Goal: Communication & Community: Answer question/provide support

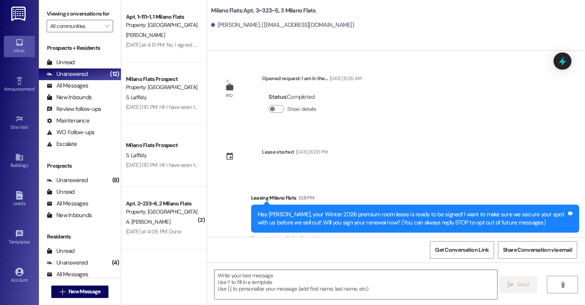
scroll to position [14, 0]
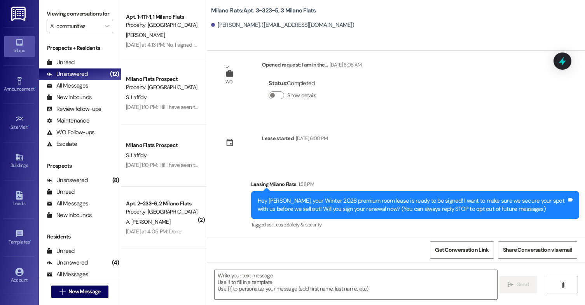
click at [51, 285] on button " New Message" at bounding box center [80, 291] width 58 height 12
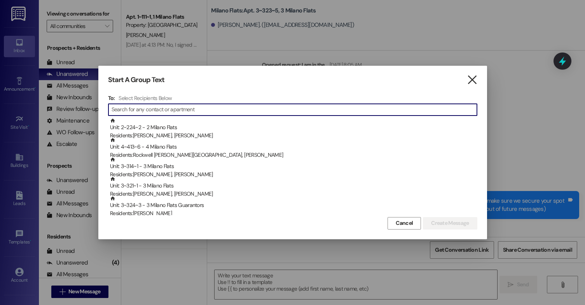
click at [469, 77] on icon "" at bounding box center [472, 80] width 10 height 8
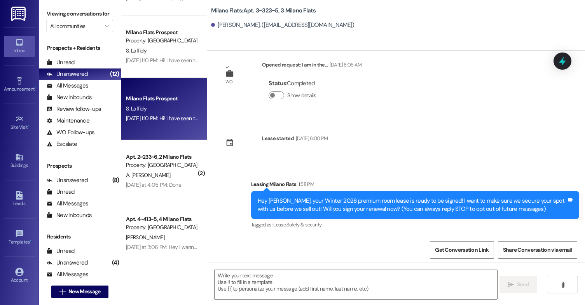
scroll to position [0, 0]
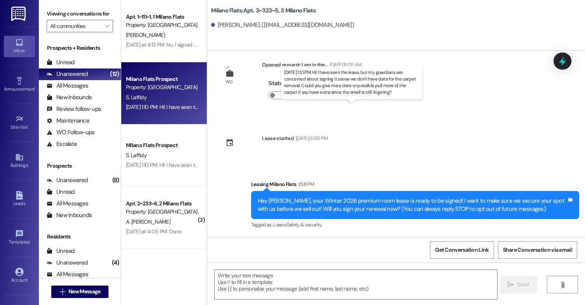
click at [181, 110] on div "[DATE] 1:10 PM: Hi! I have seen the lease, but my guardians are concerned about…" at bounding box center [404, 106] width 557 height 7
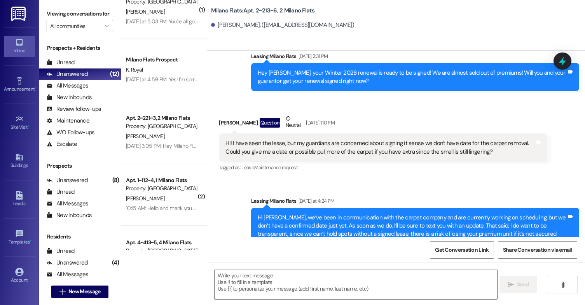
scroll to position [506, 0]
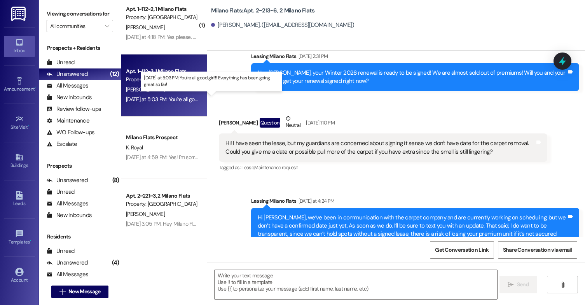
click at [174, 96] on div "[DATE] at 5:03 PM: You're all good girl!!! Everything has been going great so f…" at bounding box center [214, 99] width 176 height 7
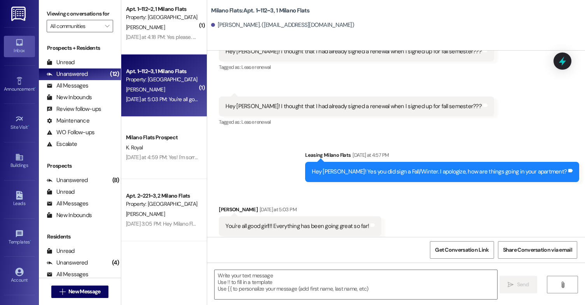
scroll to position [1529, 0]
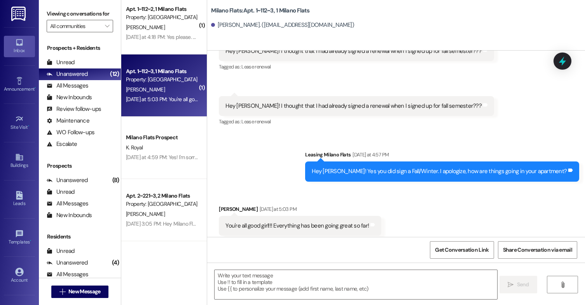
drag, startPoint x: 16, startPoint y: 196, endPoint x: 0, endPoint y: 84, distance: 113.1
click at [16, 196] on icon at bounding box center [19, 195] width 7 height 9
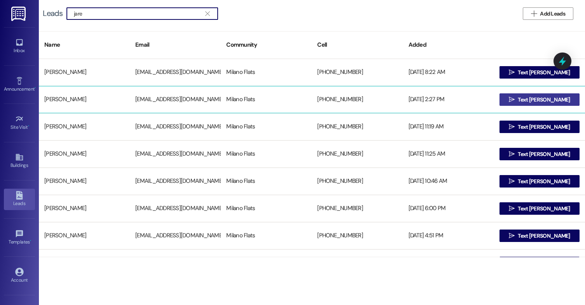
type input "jare"
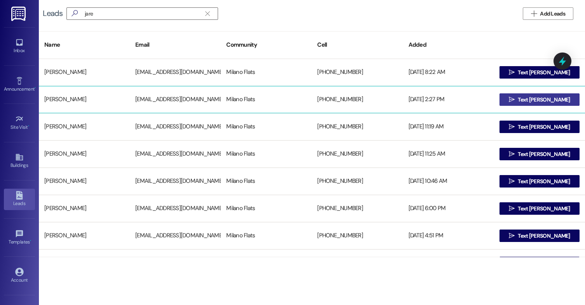
click at [515, 101] on icon "" at bounding box center [512, 99] width 6 height 6
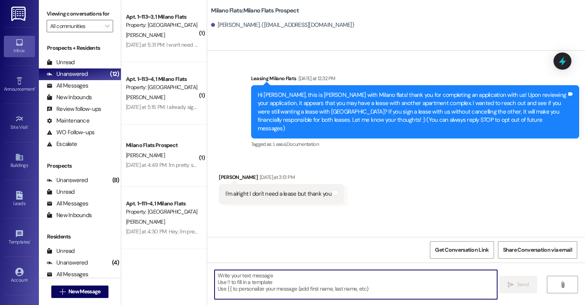
click at [251, 278] on textarea at bounding box center [356, 284] width 283 height 29
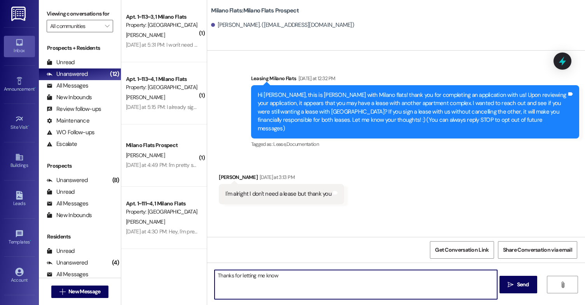
type textarea "Thanks for letting me know!"
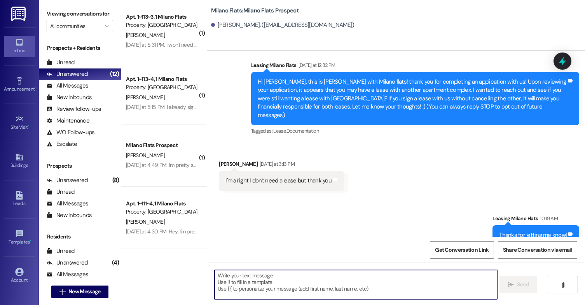
scroll to position [19, 0]
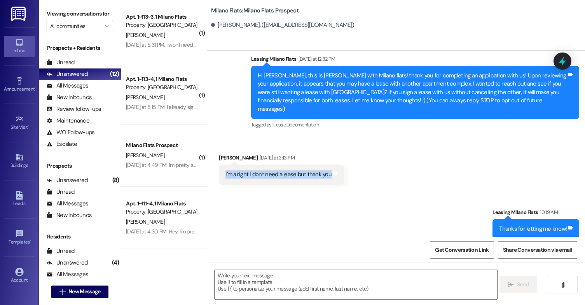
drag, startPoint x: 326, startPoint y: 168, endPoint x: 217, endPoint y: 165, distance: 108.9
click at [219, 165] on div "I'm alright I don't need a lease but thank you Tags and notes" at bounding box center [281, 174] width 125 height 20
copy div "I'm alright I don't need a lease but thank you"
click at [27, 206] on div "Leads" at bounding box center [19, 203] width 39 height 8
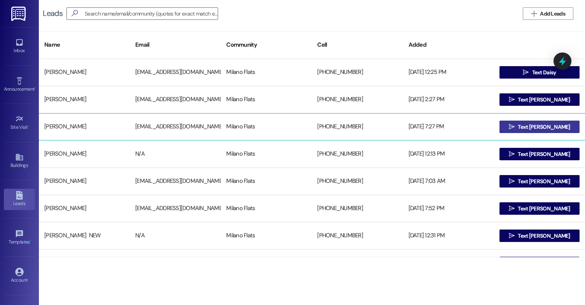
click at [548, 126] on span "Text [PERSON_NAME]" at bounding box center [544, 127] width 52 height 8
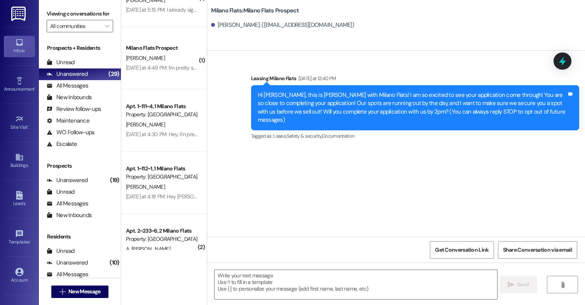
scroll to position [7, 0]
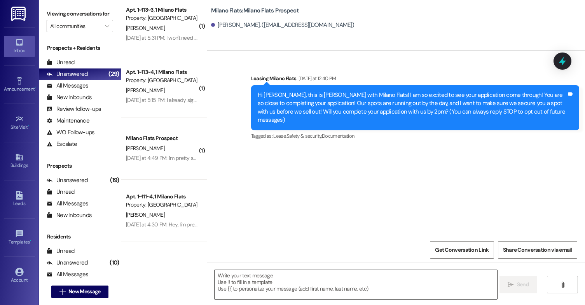
click at [311, 290] on textarea at bounding box center [356, 284] width 283 height 29
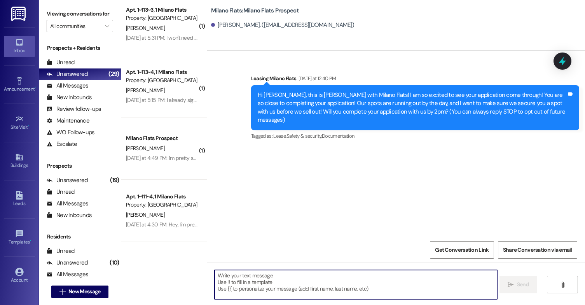
click at [292, 286] on textarea at bounding box center [356, 284] width 283 height 29
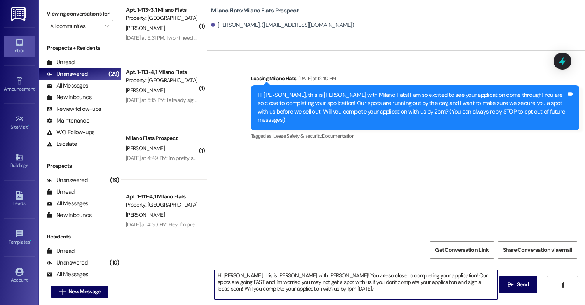
click at [301, 295] on textarea "Hi [PERSON_NAME], this is [PERSON_NAME] with [PERSON_NAME]! You are so close to…" at bounding box center [356, 284] width 283 height 29
type textarea "Hi [PERSON_NAME], this is [PERSON_NAME] with [PERSON_NAME]! You are so close to…"
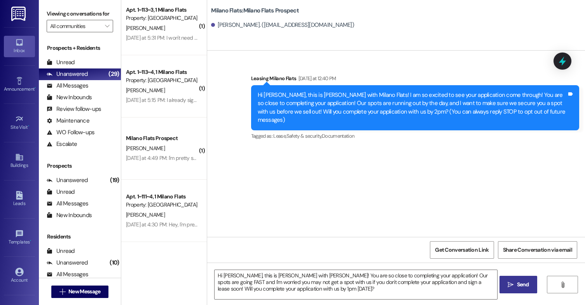
click at [504, 282] on button " Send" at bounding box center [519, 284] width 38 height 17
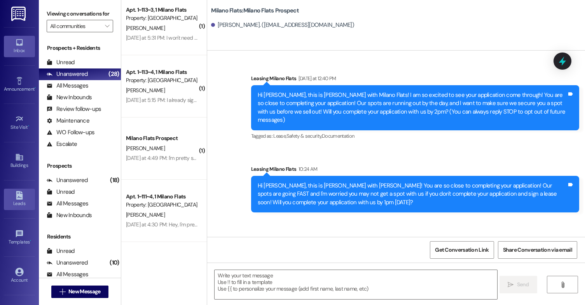
click at [16, 200] on div "Leads" at bounding box center [19, 203] width 39 height 8
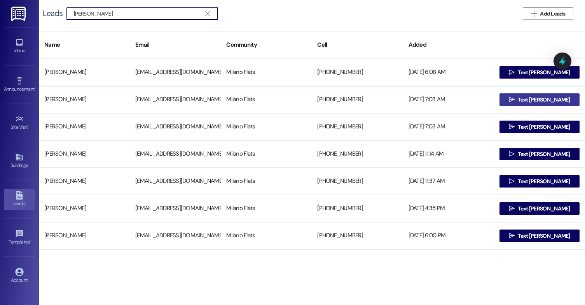
type input "[PERSON_NAME]"
click at [518, 102] on span " Text [PERSON_NAME]" at bounding box center [539, 100] width 65 height 12
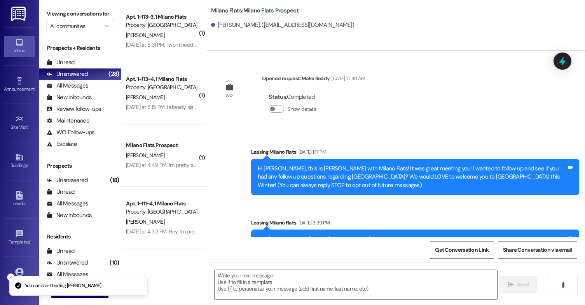
click at [281, 281] on textarea at bounding box center [356, 284] width 283 height 29
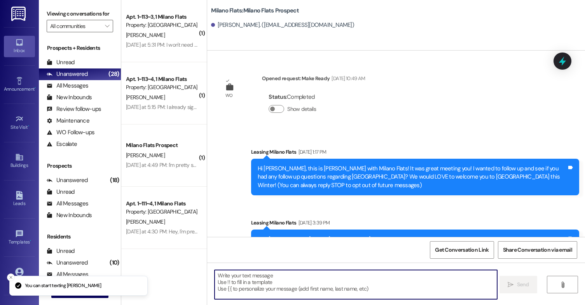
paste textarea "Hi [PERSON_NAME], this is [PERSON_NAME] with [PERSON_NAME]! You are so close to…"
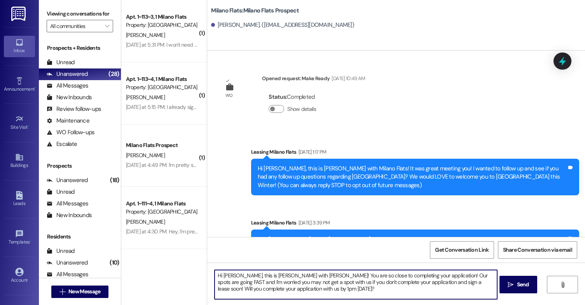
click at [233, 276] on textarea "Hi [PERSON_NAME], this is [PERSON_NAME] with [PERSON_NAME]! You are so close to…" at bounding box center [356, 284] width 283 height 29
type textarea "Hi [PERSON_NAME], this is [PERSON_NAME] with [PERSON_NAME]! You are so close to…"
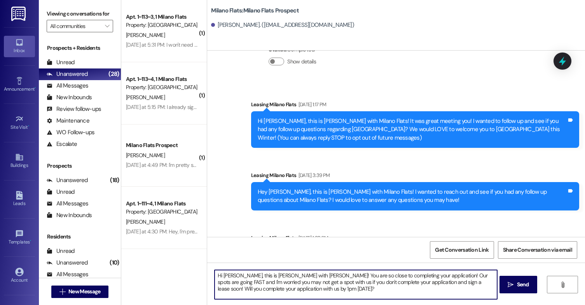
scroll to position [89, 0]
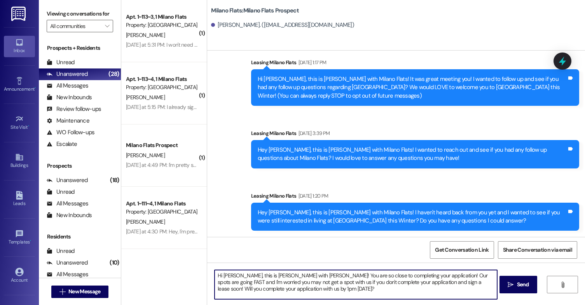
click at [330, 289] on textarea "Hi [PERSON_NAME], this is [PERSON_NAME] with [PERSON_NAME]! You are so close to…" at bounding box center [356, 284] width 283 height 29
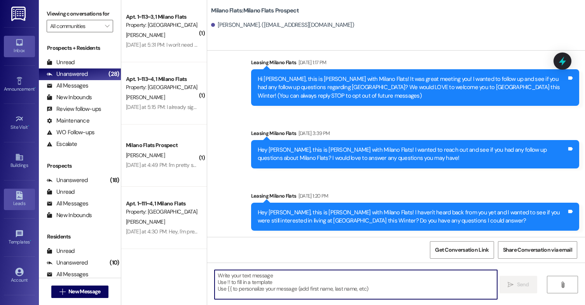
click at [13, 198] on link "Leads" at bounding box center [19, 199] width 31 height 21
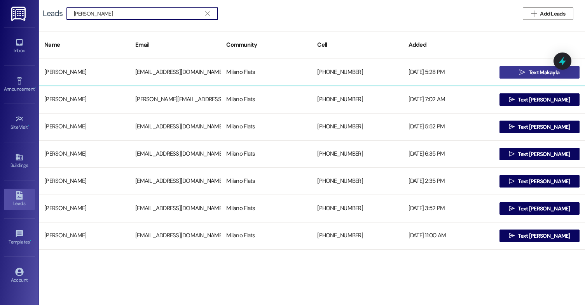
type input "[PERSON_NAME]"
click at [522, 68] on span " Text [PERSON_NAME]" at bounding box center [539, 72] width 43 height 12
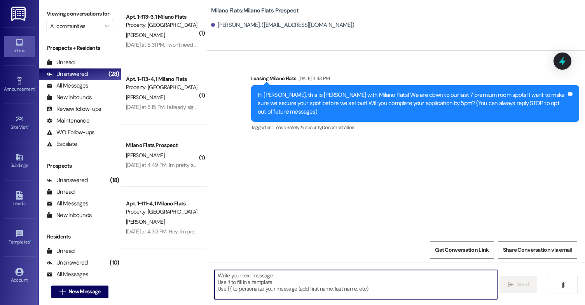
click at [261, 292] on textarea at bounding box center [356, 284] width 283 height 29
paste textarea "Hi [PERSON_NAME], this is [PERSON_NAME] with [PERSON_NAME]! You are so close to…"
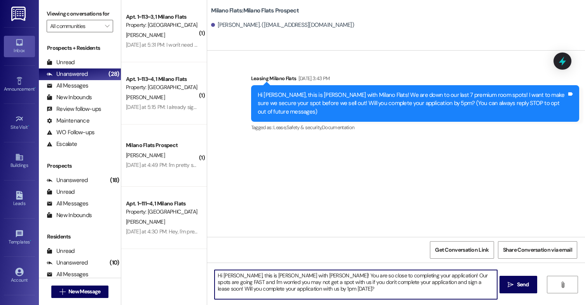
drag, startPoint x: 231, startPoint y: 275, endPoint x: 257, endPoint y: 295, distance: 33.3
click at [231, 275] on textarea "Hi [PERSON_NAME], this is [PERSON_NAME] with [PERSON_NAME]! You are so close to…" at bounding box center [356, 284] width 283 height 29
type textarea "Hi , this is [PERSON_NAME] with [PERSON_NAME]! You are so close to completing y…"
type textarea "Hey [PERSON_NAME], this is [PERSON_NAME] with [PERSON_NAME]! I wanted to reach …"
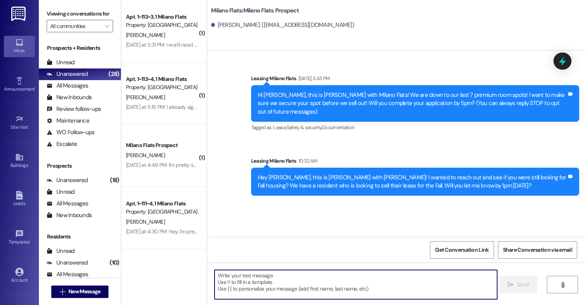
click at [269, 285] on textarea at bounding box center [356, 284] width 283 height 29
paste textarea "Hi [PERSON_NAME], this is [PERSON_NAME] with [PERSON_NAME]! You are so close to…"
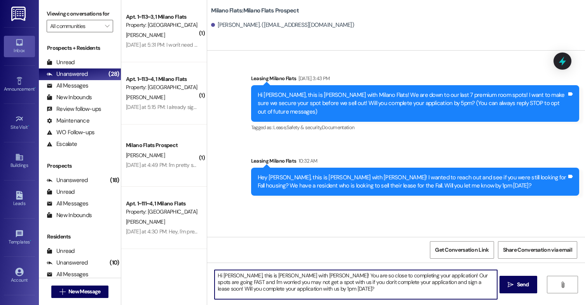
type textarea "Hi [PERSON_NAME], this is [PERSON_NAME] with [PERSON_NAME]! You are so close to…"
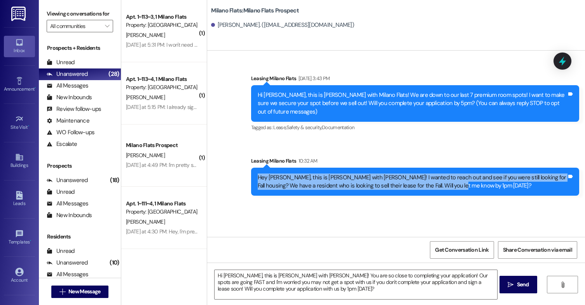
drag, startPoint x: 437, startPoint y: 178, endPoint x: 251, endPoint y: 166, distance: 186.6
click at [251, 168] on div "Hey [PERSON_NAME], this is [PERSON_NAME] with [PERSON_NAME]! I wanted to reach …" at bounding box center [415, 182] width 328 height 28
copy div "Hey [PERSON_NAME], this is [PERSON_NAME] with [PERSON_NAME]! I wanted to reach …"
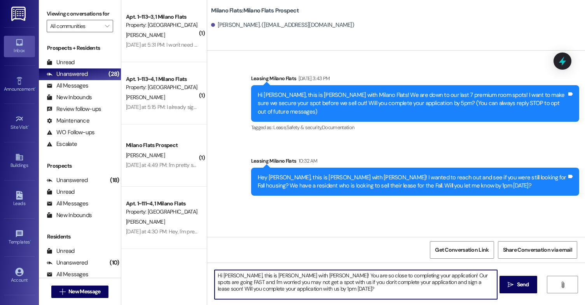
click at [283, 281] on textarea "Hi [PERSON_NAME], this is [PERSON_NAME] with [PERSON_NAME]! You are so close to…" at bounding box center [356, 284] width 283 height 29
click at [278, 290] on textarea "Hi [PERSON_NAME], this is [PERSON_NAME] with [PERSON_NAME]! You are so close to…" at bounding box center [356, 284] width 283 height 29
click at [16, 193] on icon at bounding box center [19, 195] width 7 height 9
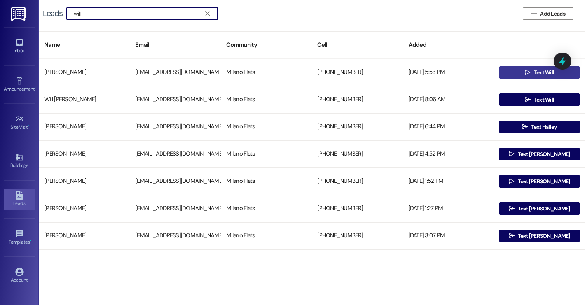
type input "will"
click at [514, 66] on button " Text Will" at bounding box center [540, 72] width 80 height 12
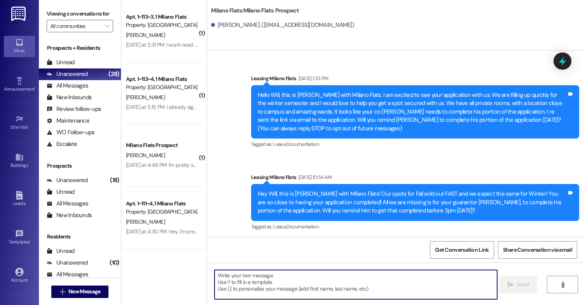
click at [284, 288] on textarea at bounding box center [356, 284] width 283 height 29
paste textarea "Hi [PERSON_NAME], this is [PERSON_NAME] with [PERSON_NAME]! You are so close to…"
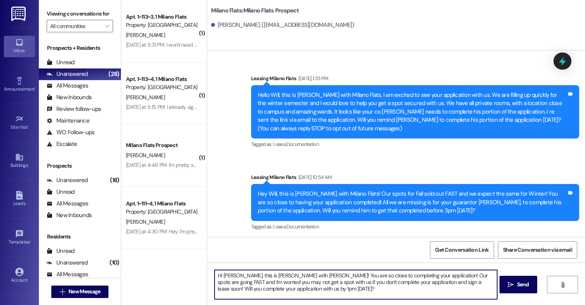
click at [231, 275] on textarea "Hi [PERSON_NAME], this is [PERSON_NAME] with [PERSON_NAME]! You are so close to…" at bounding box center [356, 284] width 283 height 29
type textarea "Hi [PERSON_NAME], this is [PERSON_NAME] with [PERSON_NAME]! You are so close to…"
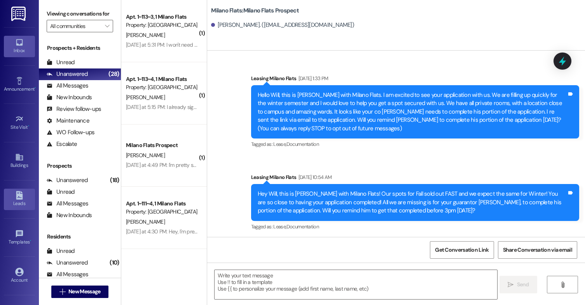
click at [20, 197] on icon at bounding box center [19, 195] width 7 height 9
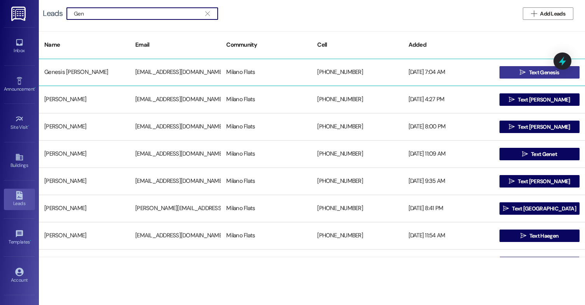
type input "Gen"
click at [511, 72] on button " Text Genesis" at bounding box center [540, 72] width 80 height 12
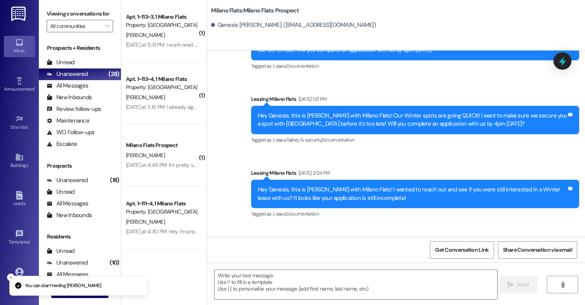
scroll to position [448, 0]
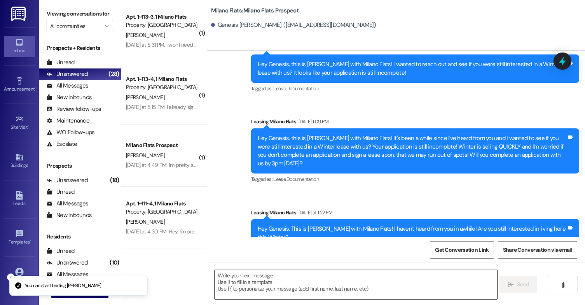
click at [308, 281] on textarea at bounding box center [356, 284] width 283 height 29
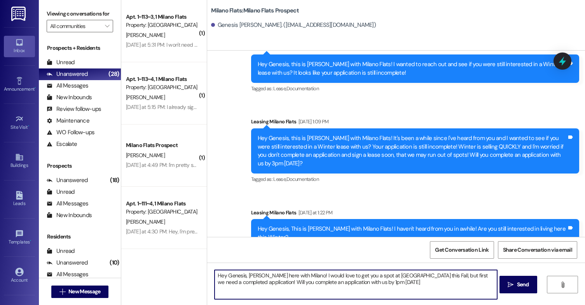
type textarea "Hey Genesis, [PERSON_NAME] here with Milano! I would love to get you a spot at …"
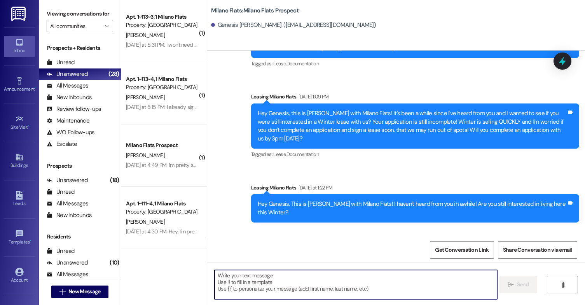
scroll to position [511, 0]
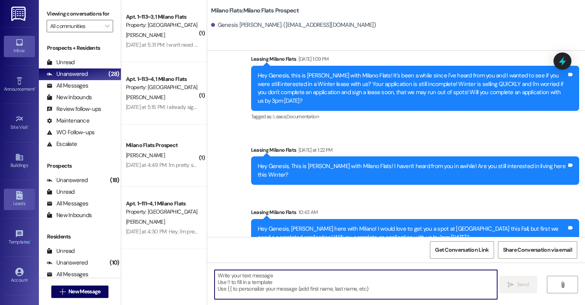
click at [29, 193] on link "Leads" at bounding box center [19, 199] width 31 height 21
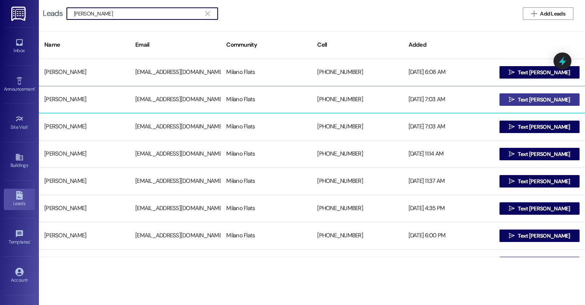
type input "[PERSON_NAME]"
click at [536, 96] on span "Text [PERSON_NAME]" at bounding box center [544, 100] width 52 height 8
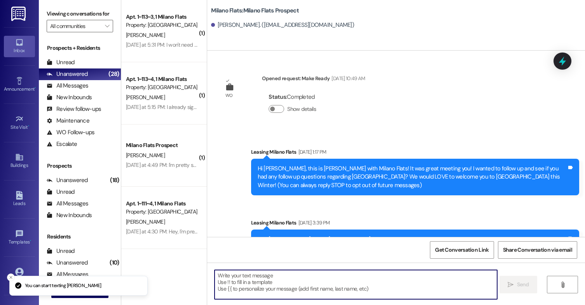
click at [313, 285] on textarea at bounding box center [356, 284] width 283 height 29
paste textarea "Hey Genesis, [PERSON_NAME] here with Milano! I would love to get you a spot at …"
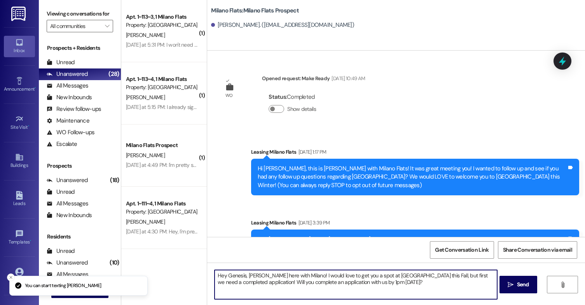
scroll to position [89, 0]
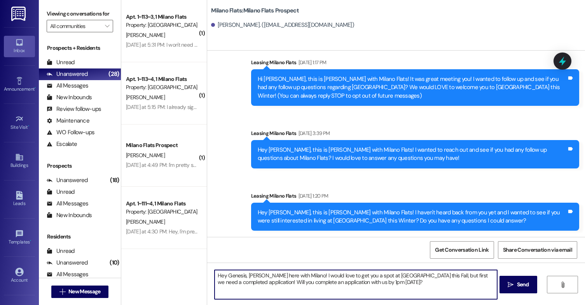
click at [240, 275] on textarea "Hey Genesis, [PERSON_NAME] here with Milano! I would love to get you a spot at …" at bounding box center [356, 284] width 283 height 29
type textarea "Hey [PERSON_NAME] here with [PERSON_NAME]! I would love to get you a spot at [G…"
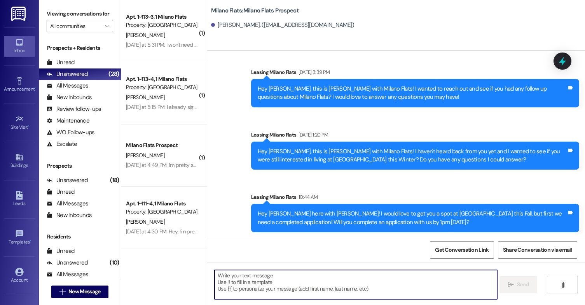
scroll to position [152, 0]
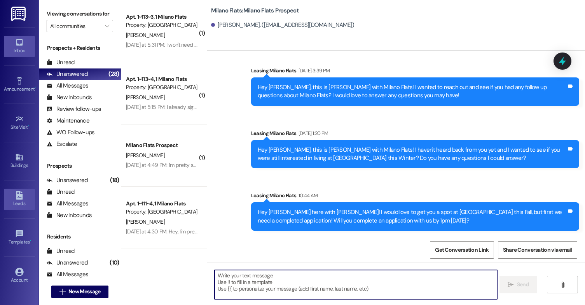
click at [29, 202] on div "Leads" at bounding box center [19, 203] width 39 height 8
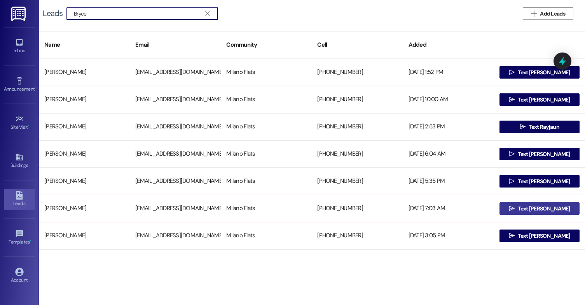
type input "Bryce"
click at [534, 208] on span "Text [PERSON_NAME]" at bounding box center [544, 209] width 52 height 8
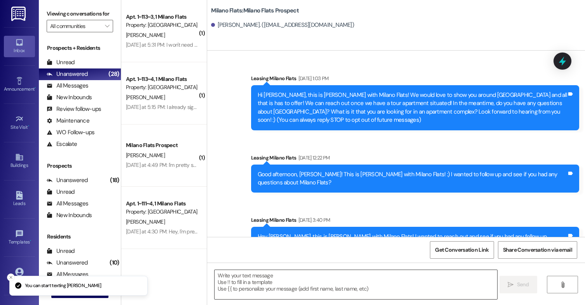
click at [283, 282] on textarea at bounding box center [356, 284] width 283 height 29
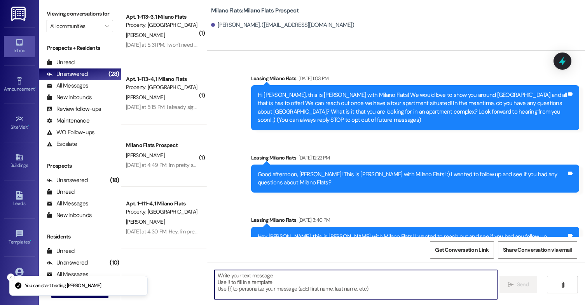
paste textarea "Hey [PERSON_NAME] here with [PERSON_NAME]! I would love to get you a spot at [G…"
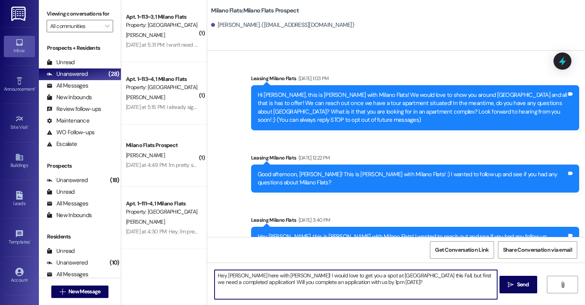
click at [239, 275] on textarea "Hey [PERSON_NAME] here with [PERSON_NAME]! I would love to get you a spot at [G…" at bounding box center [356, 284] width 283 height 29
type textarea "Hey [PERSON_NAME] here with Milano! I would love to get you a spot at [GEOGRAPH…"
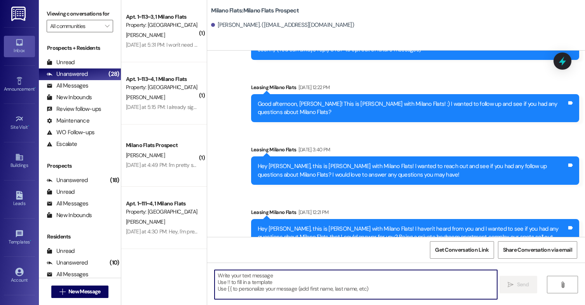
scroll to position [133, 0]
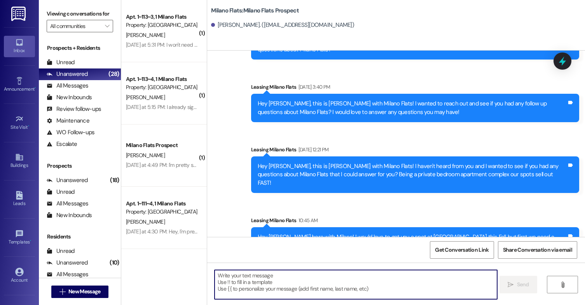
click at [308, 284] on textarea at bounding box center [356, 284] width 283 height 29
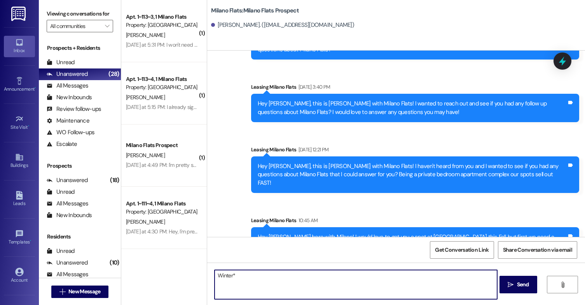
type textarea "Winter**"
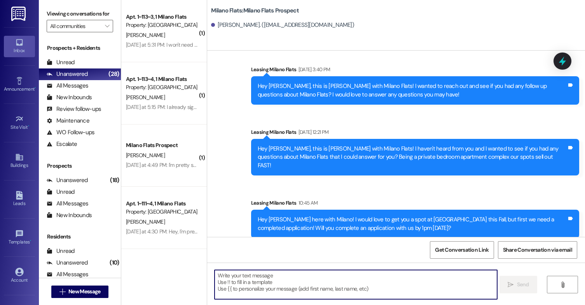
scroll to position [187, 0]
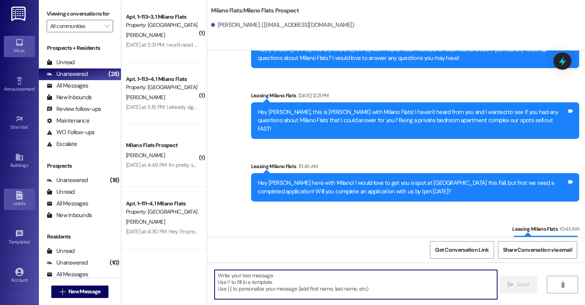
click at [10, 192] on link "Leads" at bounding box center [19, 199] width 31 height 21
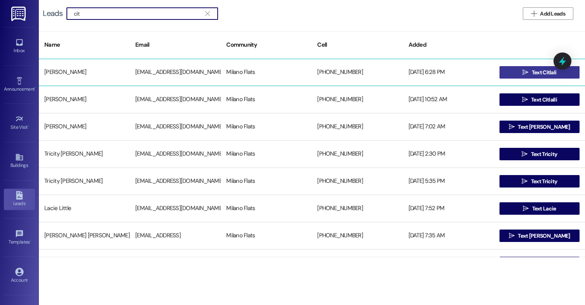
type input "cit"
click at [523, 71] on icon "" at bounding box center [526, 72] width 6 height 6
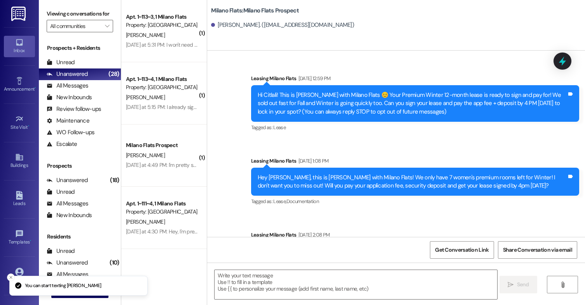
scroll to position [215, 0]
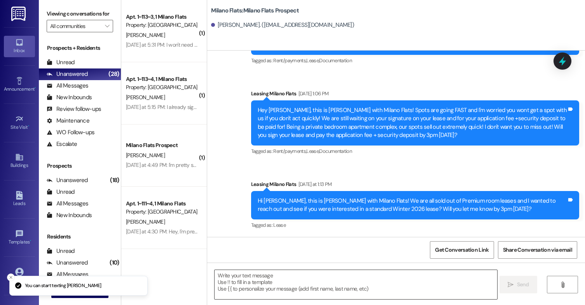
click at [297, 283] on textarea at bounding box center [356, 284] width 283 height 29
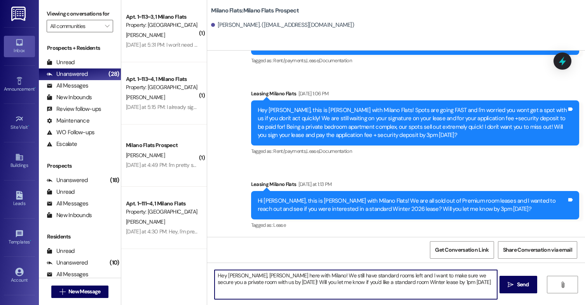
type textarea "Hey [PERSON_NAME], [PERSON_NAME] here with Milano! We still have standard rooms…"
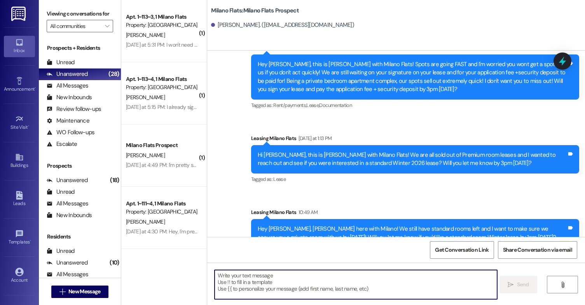
scroll to position [278, 0]
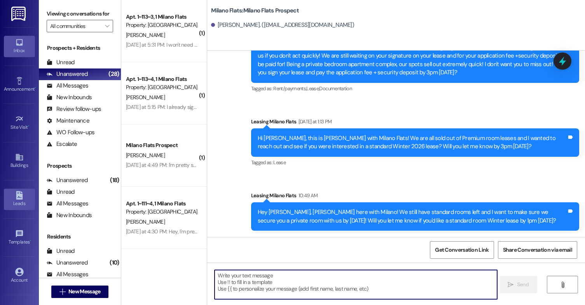
click at [28, 200] on div "Leads" at bounding box center [19, 203] width 39 height 8
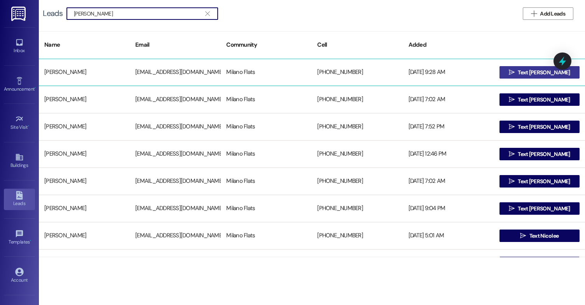
type input "[PERSON_NAME]"
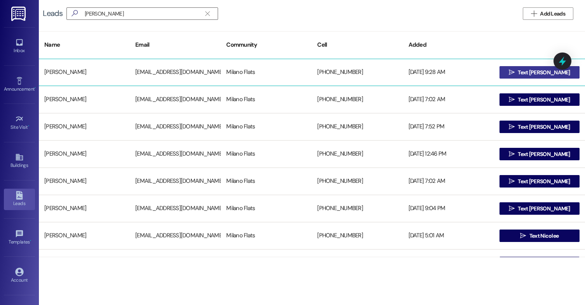
click at [515, 72] on icon "" at bounding box center [512, 72] width 6 height 6
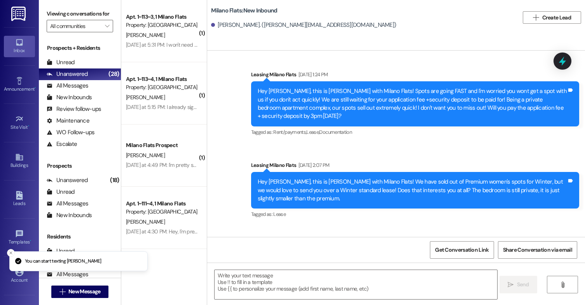
scroll to position [1163, 0]
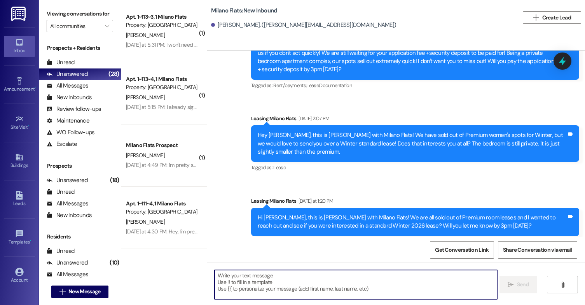
click at [261, 280] on textarea at bounding box center [356, 284] width 283 height 29
paste textarea "Hey [PERSON_NAME], [PERSON_NAME] here with Milano! We still have standard rooms…"
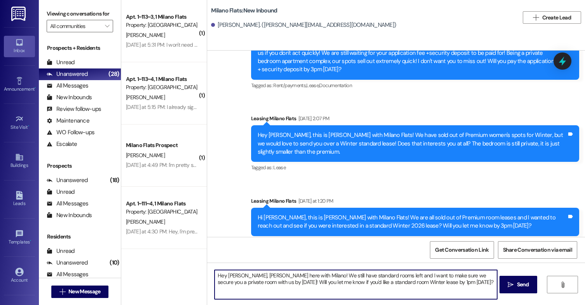
click at [236, 277] on textarea "Hey [PERSON_NAME], [PERSON_NAME] here with Milano! We still have standard rooms…" at bounding box center [356, 284] width 283 height 29
type textarea "Hey [PERSON_NAME], [PERSON_NAME] here with Milano! We still have standard rooms…"
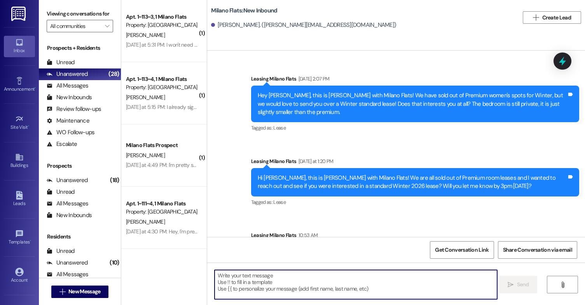
scroll to position [1226, 0]
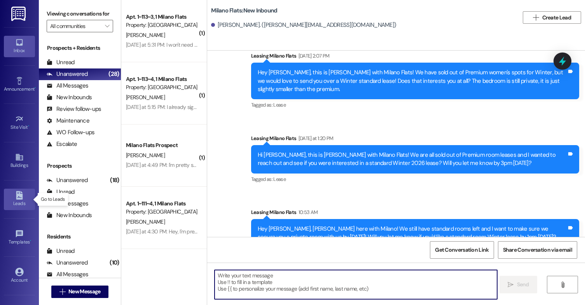
click at [23, 195] on link "Leads" at bounding box center [19, 199] width 31 height 21
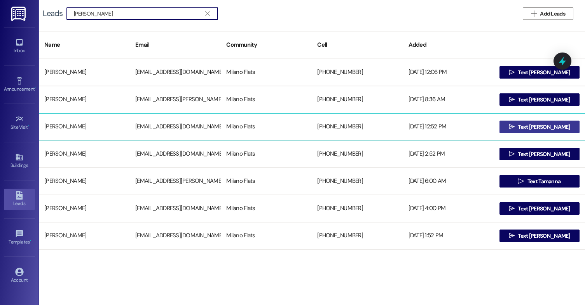
type input "[PERSON_NAME]"
click at [530, 128] on span "Text [PERSON_NAME]" at bounding box center [544, 127] width 52 height 8
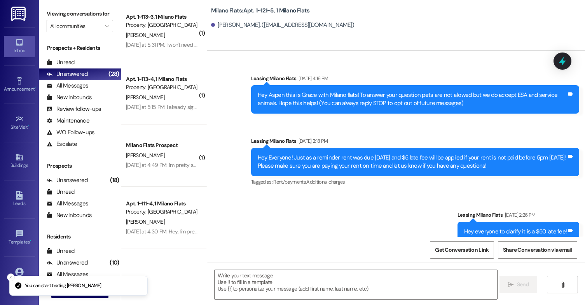
scroll to position [9449, 0]
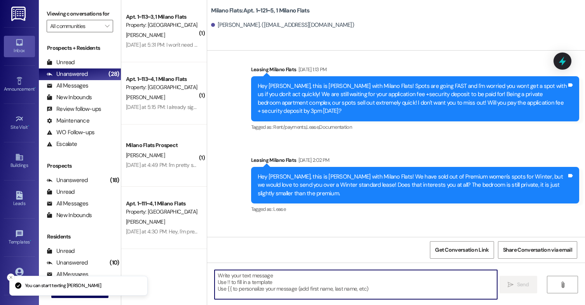
click at [234, 277] on textarea at bounding box center [356, 284] width 283 height 29
paste textarea "Hey [PERSON_NAME], [PERSON_NAME] here with Milano! We still have standard rooms…"
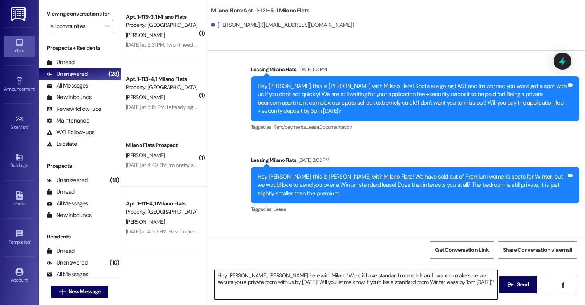
click at [238, 277] on textarea "Hey [PERSON_NAME], [PERSON_NAME] here with Milano! We still have standard rooms…" at bounding box center [356, 284] width 283 height 29
type textarea "Hey [PERSON_NAME] here with Milano! We still have standard rooms left and I wan…"
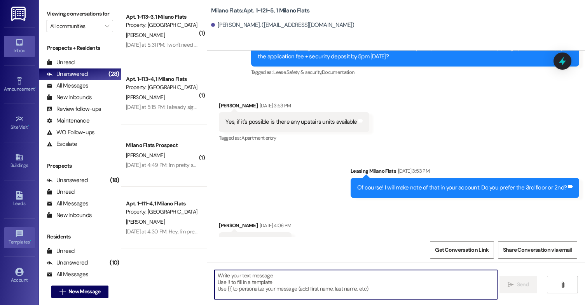
scroll to position [8914, 0]
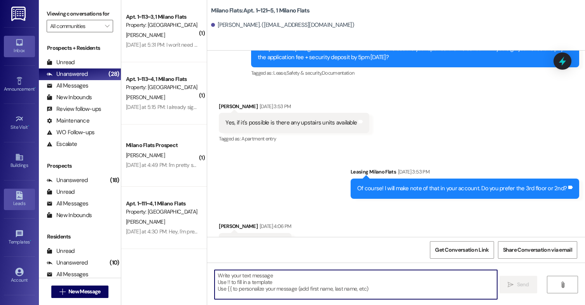
click at [22, 203] on div "Leads" at bounding box center [19, 203] width 39 height 8
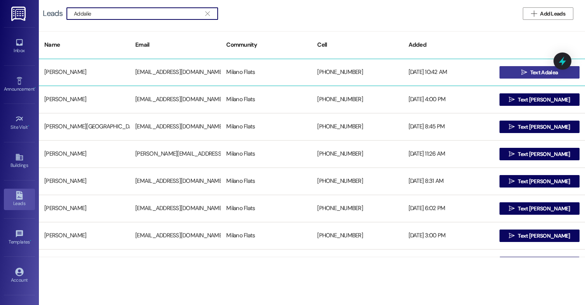
type input "Addalie"
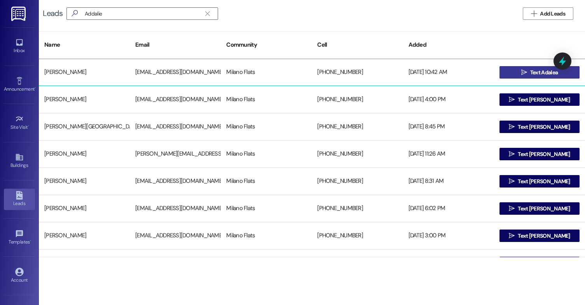
click at [529, 75] on span "Text Adalea" at bounding box center [544, 72] width 31 height 8
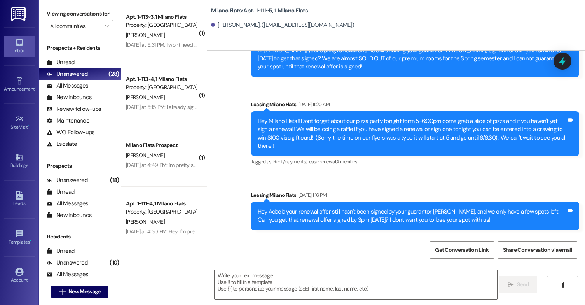
scroll to position [8129, 0]
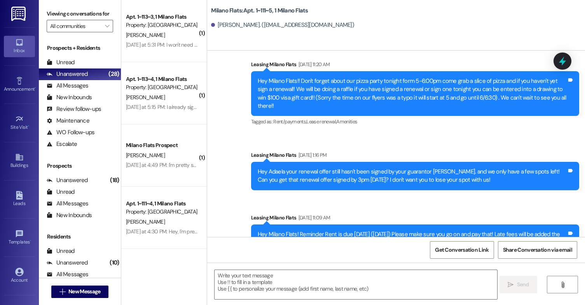
click at [287, 268] on div " Send " at bounding box center [396, 291] width 378 height 58
click at [285, 274] on textarea at bounding box center [356, 284] width 283 height 29
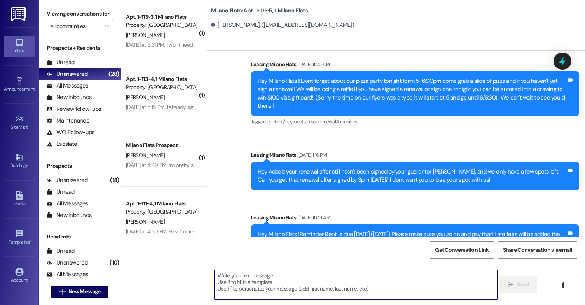
paste textarea "Hey [PERSON_NAME] here with Milano! We still have standard rooms left and I wan…"
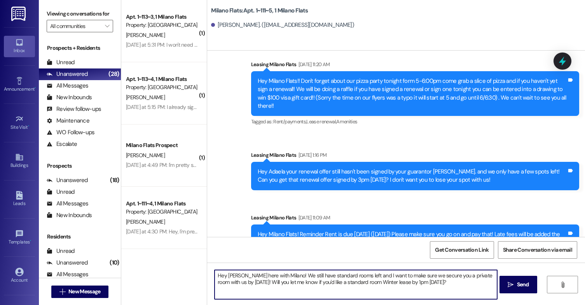
click at [236, 275] on textarea "Hey [PERSON_NAME] here with Milano! We still have standard rooms left and I wan…" at bounding box center [356, 284] width 283 height 29
type textarea "Hey [PERSON_NAME], [PERSON_NAME] here with Milano! We still have standard rooms…"
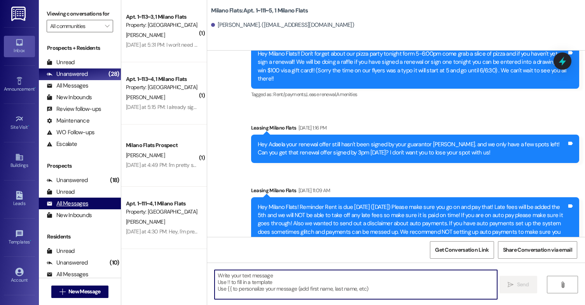
scroll to position [8192, 0]
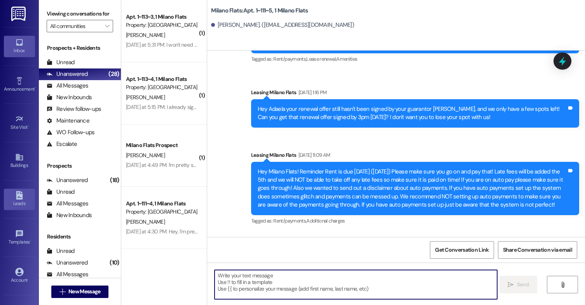
drag, startPoint x: 17, startPoint y: 193, endPoint x: 17, endPoint y: 189, distance: 4.3
click at [17, 193] on icon at bounding box center [19, 195] width 9 height 9
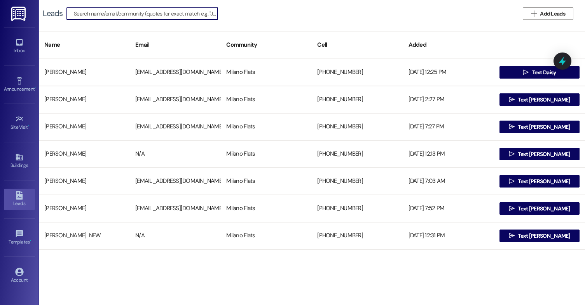
type input "a"
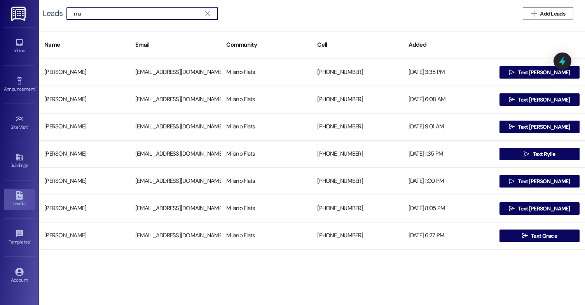
type input "m"
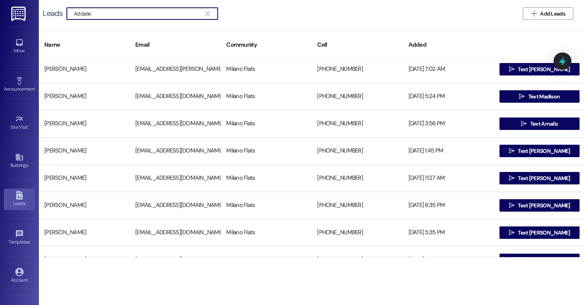
scroll to position [194, 0]
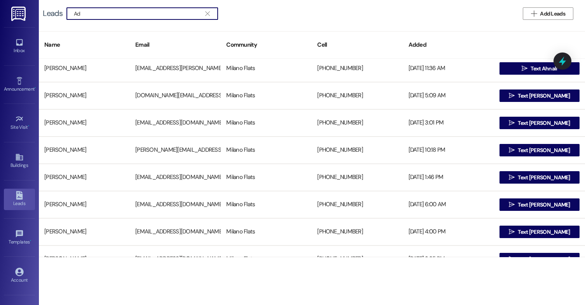
type input "A"
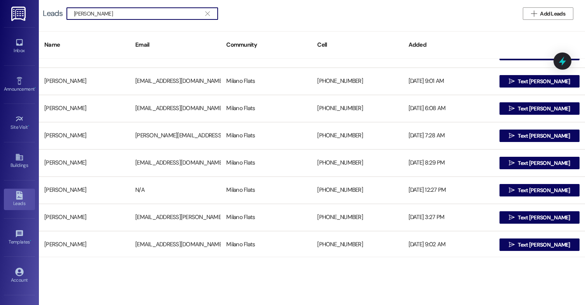
scroll to position [0, 0]
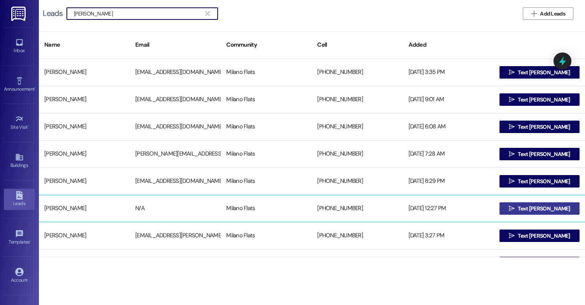
type input "[PERSON_NAME]"
click at [504, 208] on button " Text [PERSON_NAME]" at bounding box center [540, 208] width 80 height 12
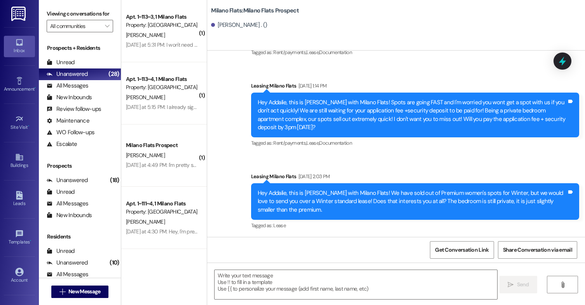
scroll to position [388, 0]
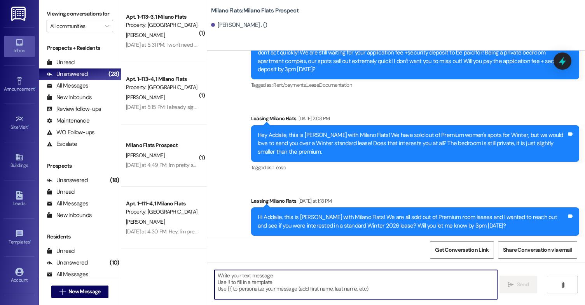
click at [255, 290] on textarea at bounding box center [356, 284] width 283 height 29
paste textarea "Hey [PERSON_NAME], [PERSON_NAME] here with Milano! We still have standard rooms…"
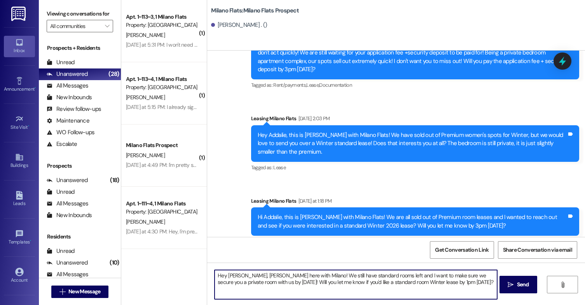
click at [239, 276] on textarea "Hey [PERSON_NAME], [PERSON_NAME] here with Milano! We still have standard rooms…" at bounding box center [356, 284] width 283 height 29
type textarea "Hey Addalie, [PERSON_NAME] here with Milano! We still have standard rooms left …"
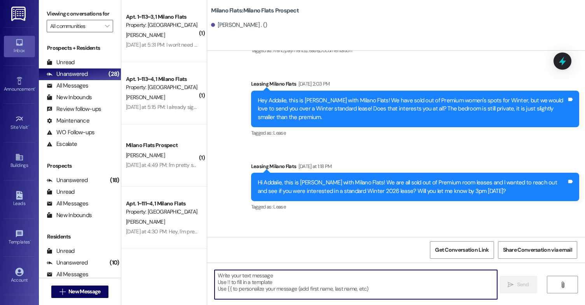
scroll to position [451, 0]
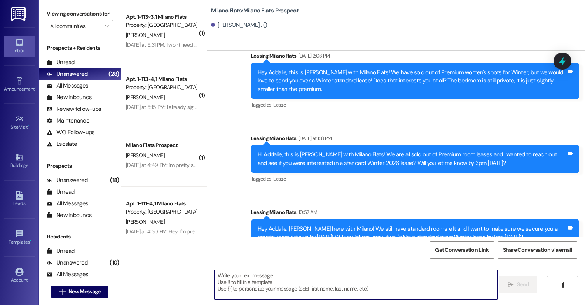
drag, startPoint x: 24, startPoint y: 198, endPoint x: 0, endPoint y: 73, distance: 127.4
click at [23, 198] on link "Leads" at bounding box center [19, 199] width 31 height 21
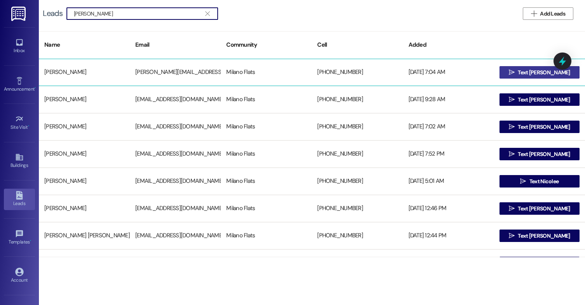
type input "[PERSON_NAME]"
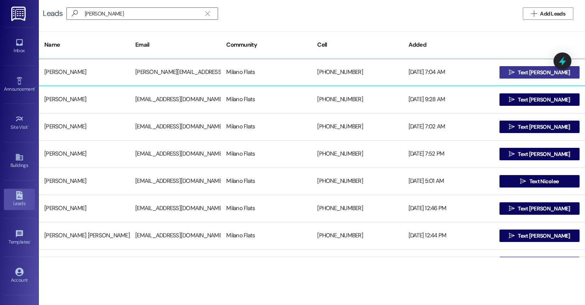
click at [515, 75] on icon "" at bounding box center [512, 72] width 6 height 6
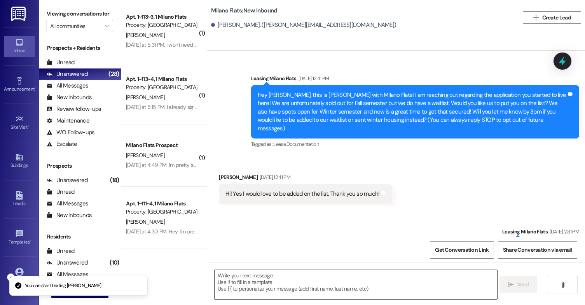
click at [268, 278] on textarea at bounding box center [356, 284] width 283 height 29
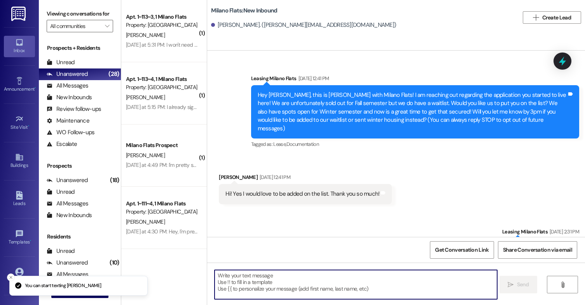
paste textarea "Hey Addalie, [PERSON_NAME] here with Milano! We still have standard rooms left …"
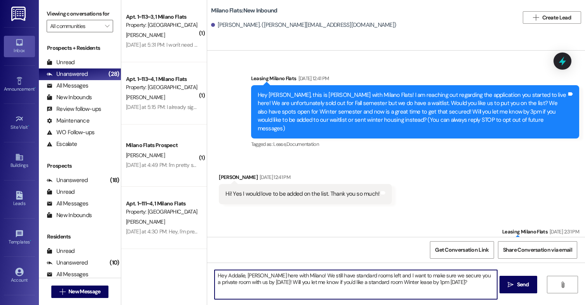
click at [240, 276] on textarea "Hey Addalie, [PERSON_NAME] here with Milano! We still have standard rooms left …" at bounding box center [356, 284] width 283 height 29
type textarea "Hey [PERSON_NAME] here with Milano! We still have standard rooms left and I wan…"
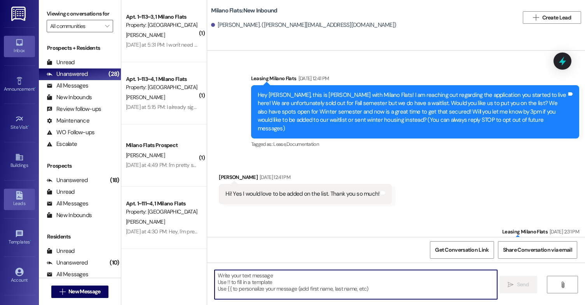
click at [15, 200] on div "Leads" at bounding box center [19, 203] width 39 height 8
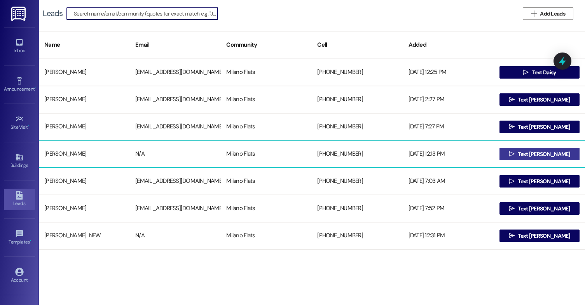
click at [526, 151] on span " Text [PERSON_NAME]" at bounding box center [539, 154] width 65 height 12
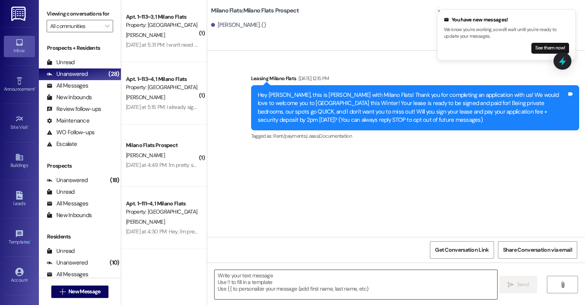
click at [298, 270] on textarea at bounding box center [356, 284] width 283 height 29
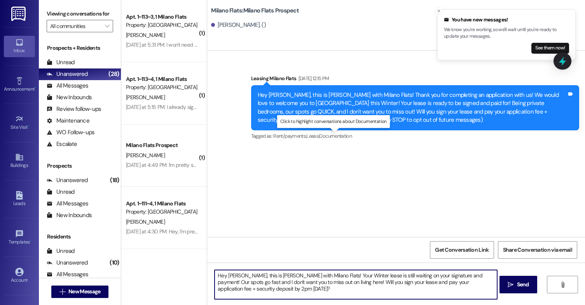
type textarea "Hey [PERSON_NAME], this is [PERSON_NAME] with Milano Flats! Your Winter lease i…"
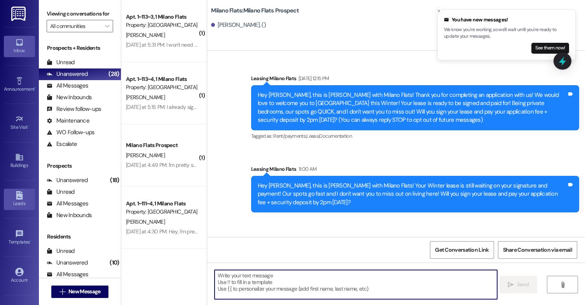
click at [19, 208] on link "Leads" at bounding box center [19, 199] width 31 height 21
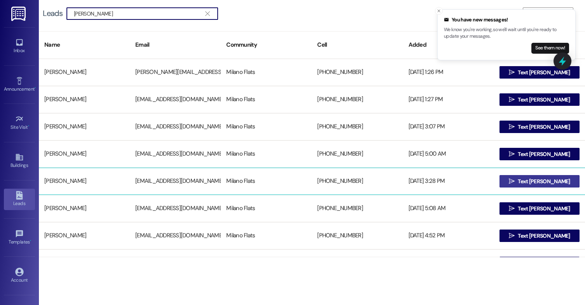
type input "[PERSON_NAME]"
click at [515, 180] on icon "" at bounding box center [512, 181] width 6 height 6
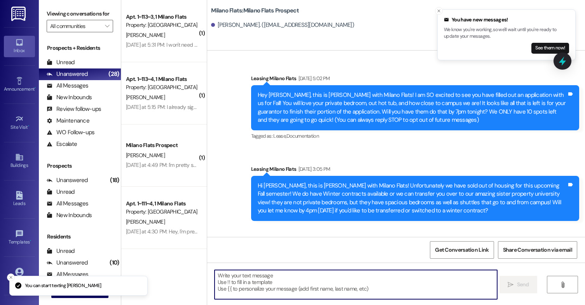
click at [285, 275] on textarea at bounding box center [356, 284] width 283 height 29
paste textarea "Hey [PERSON_NAME], this is [PERSON_NAME] with Milano Flats! Your Winter lease i…"
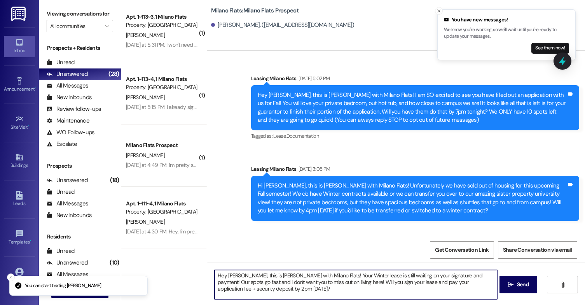
click at [236, 277] on textarea "Hey [PERSON_NAME], this is [PERSON_NAME] with Milano Flats! Your Winter lease i…" at bounding box center [356, 284] width 283 height 29
type textarea "Hey [PERSON_NAME], this is [PERSON_NAME] with Milano Flats! Your Winter lease i…"
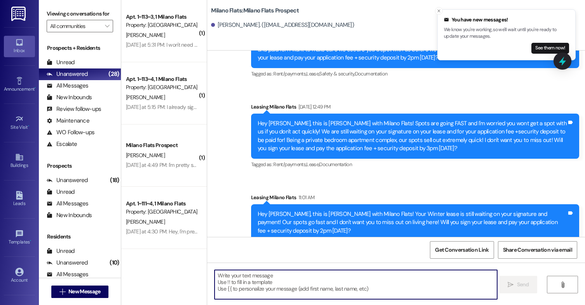
scroll to position [379, 0]
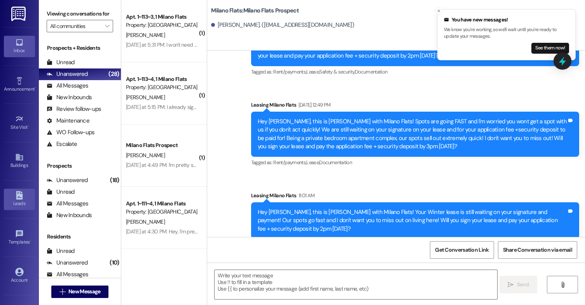
click at [18, 204] on div "Leads" at bounding box center [19, 203] width 39 height 8
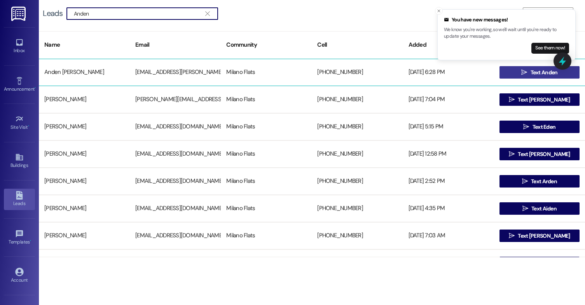
type input "Anden"
click at [504, 73] on button " Text Anden" at bounding box center [540, 72] width 80 height 12
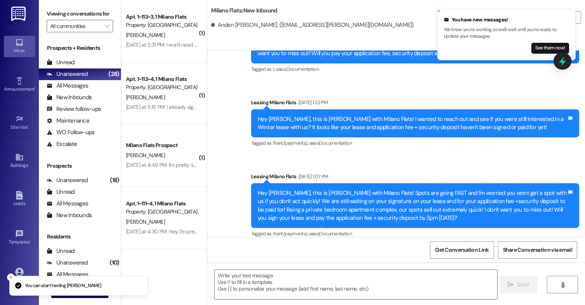
scroll to position [297, 0]
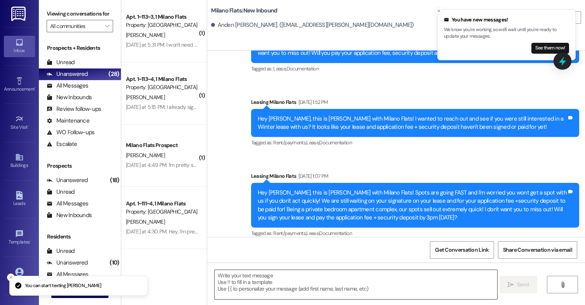
click at [270, 271] on textarea at bounding box center [356, 284] width 283 height 29
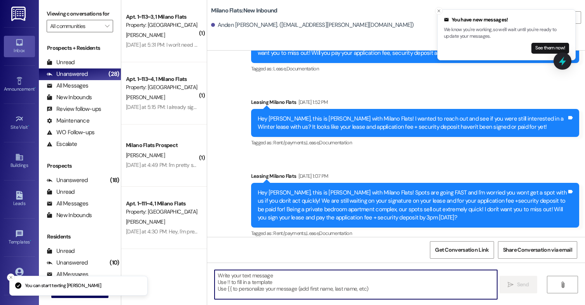
paste textarea "Hey [PERSON_NAME], this is [PERSON_NAME] with Milano Flats! Your Winter lease i…"
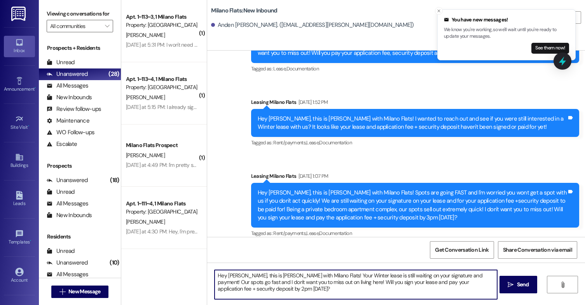
click at [238, 276] on textarea "Hey [PERSON_NAME], this is [PERSON_NAME] with Milano Flats! Your Winter lease i…" at bounding box center [356, 284] width 283 height 29
type textarea "Hey [PERSON_NAME], this is [PERSON_NAME] with Milano Flats! Your Winter lease i…"
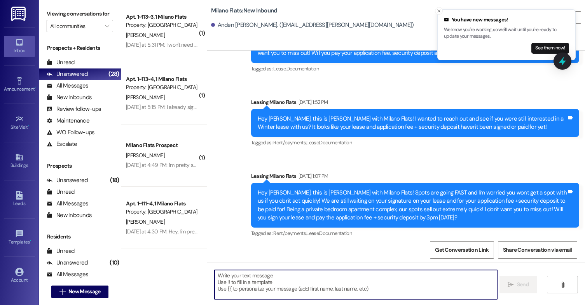
scroll to position [359, 0]
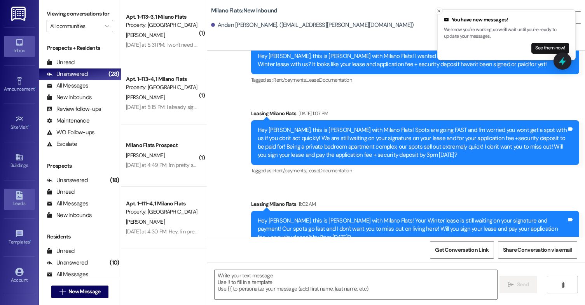
click at [26, 199] on link "Leads" at bounding box center [19, 199] width 31 height 21
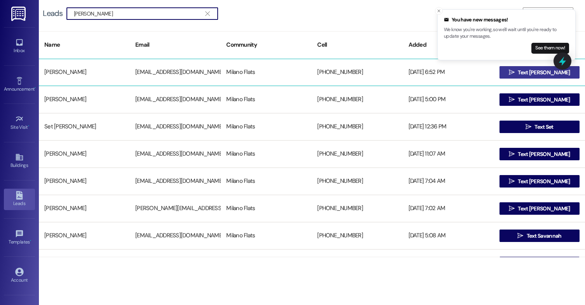
type input "[PERSON_NAME]"
click at [528, 71] on span "Text [PERSON_NAME]" at bounding box center [544, 72] width 52 height 8
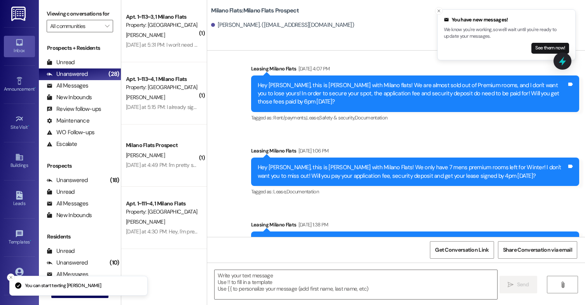
scroll to position [350, 0]
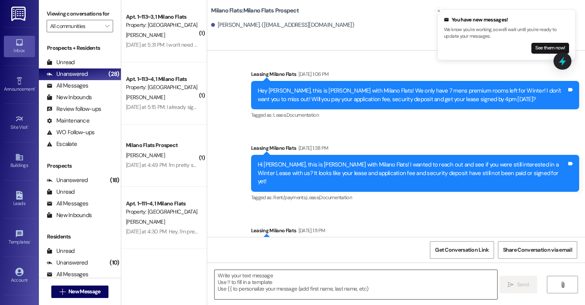
click at [278, 283] on textarea at bounding box center [356, 284] width 283 height 29
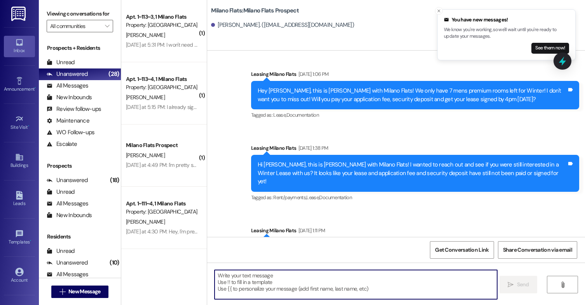
paste textarea "Hey [PERSON_NAME], this is [PERSON_NAME] with Milano Flats! Your Winter lease i…"
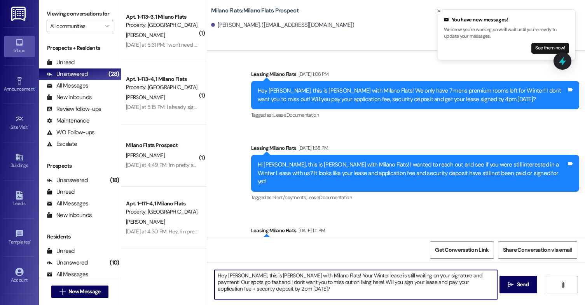
click at [237, 275] on textarea "Hey [PERSON_NAME], this is [PERSON_NAME] with Milano Flats! Your Winter lease i…" at bounding box center [356, 284] width 283 height 29
type textarea "Hey [PERSON_NAME], this is [PERSON_NAME] with Milano Flats! Your Winter lease i…"
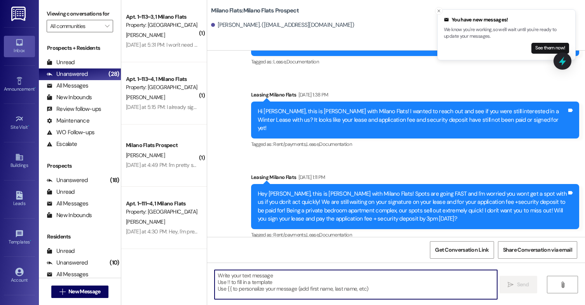
scroll to position [434, 0]
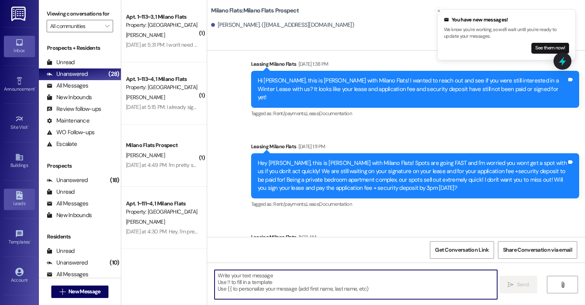
drag, startPoint x: 20, startPoint y: 199, endPoint x: 7, endPoint y: 202, distance: 14.0
click at [20, 199] on icon at bounding box center [19, 195] width 7 height 9
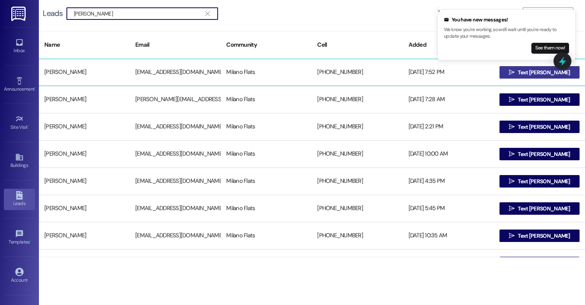
type input "[PERSON_NAME]"
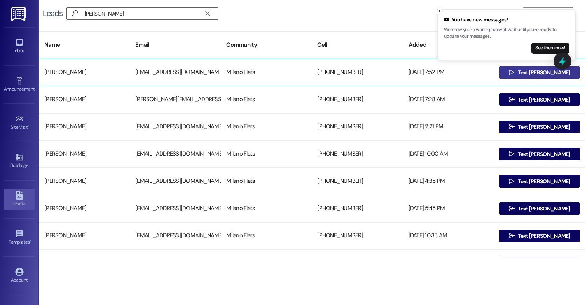
click at [515, 75] on icon "" at bounding box center [512, 72] width 6 height 6
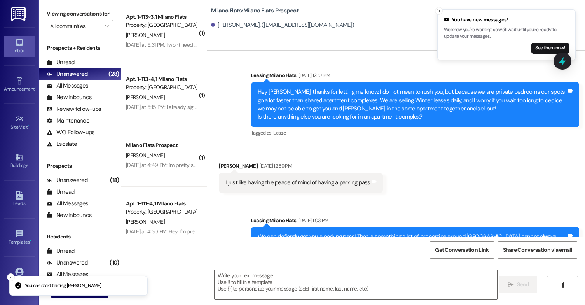
scroll to position [337, 0]
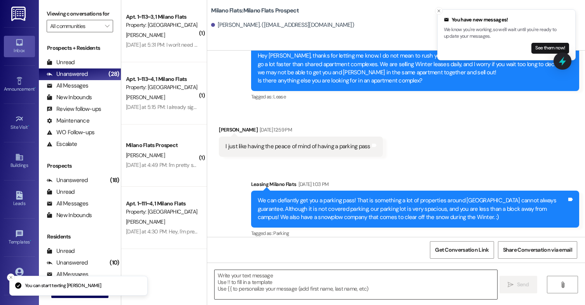
click at [312, 280] on textarea at bounding box center [356, 284] width 283 height 29
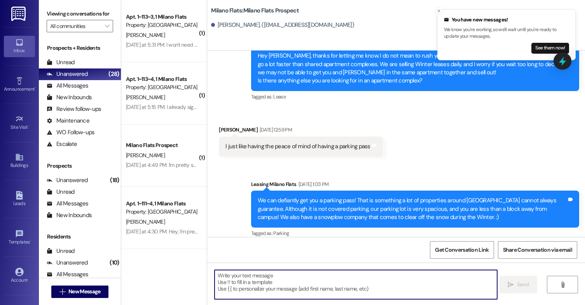
paste textarea "Hey [PERSON_NAME], this is [PERSON_NAME] with Milano Flats! Your Winter lease i…"
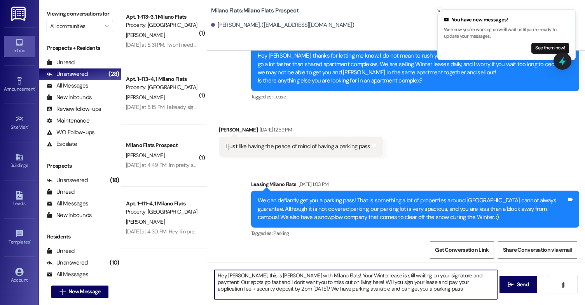
type textarea "Hey [PERSON_NAME], this is [PERSON_NAME] with Milano Flats! Your Winter lease i…"
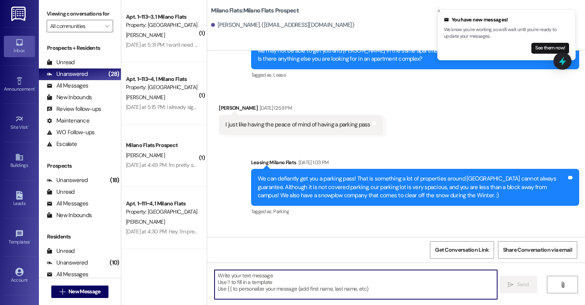
scroll to position [408, 0]
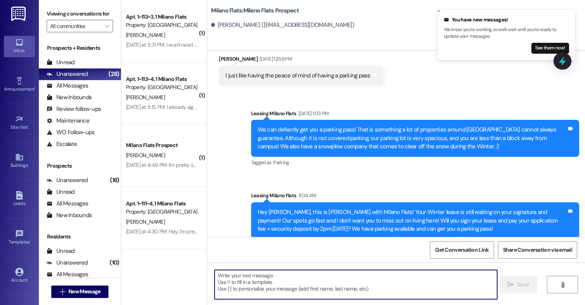
click at [270, 281] on textarea at bounding box center [356, 284] width 283 height 29
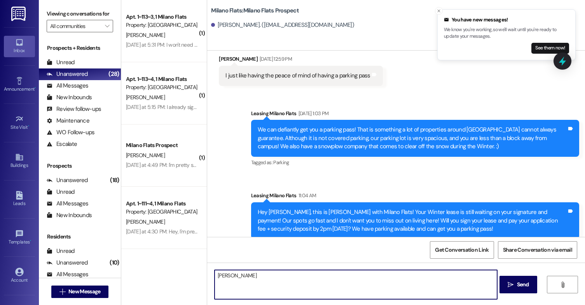
type textarea "[PERSON_NAME]*"
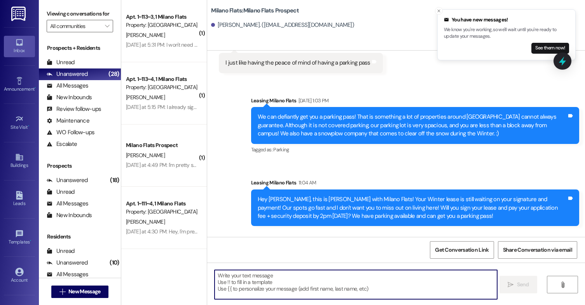
scroll to position [462, 0]
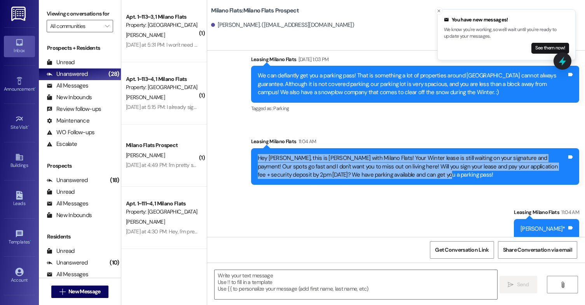
drag, startPoint x: 403, startPoint y: 166, endPoint x: 222, endPoint y: 152, distance: 181.7
click at [222, 152] on div "Sent via SMS Leasing [GEOGRAPHIC_DATA] Flats [DATE] 1:03 PM We can defiantly ge…" at bounding box center [396, 141] width 378 height 207
copy div "Hey [PERSON_NAME], this is [PERSON_NAME] with Milano Flats! Your Winter lease i…"
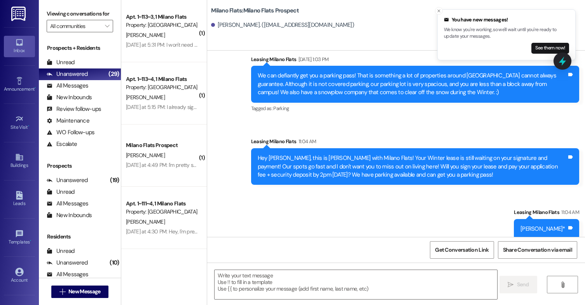
click at [257, 103] on div "Tagged as: Parking Click to highlight conversations about Parking" at bounding box center [415, 108] width 328 height 11
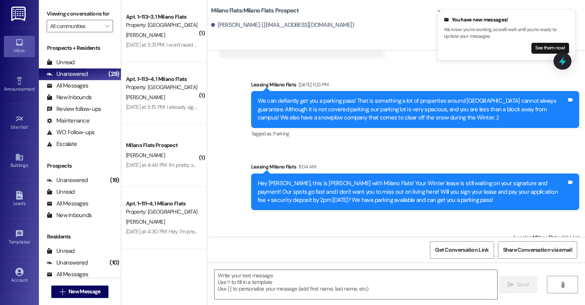
scroll to position [423, 0]
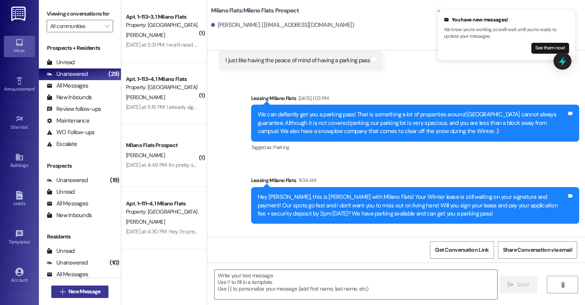
click at [70, 290] on span "New Message" at bounding box center [84, 291] width 32 height 8
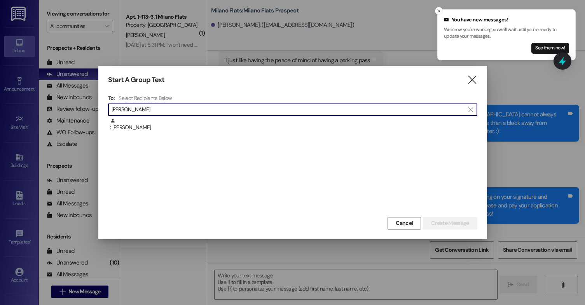
scroll to position [0, 0]
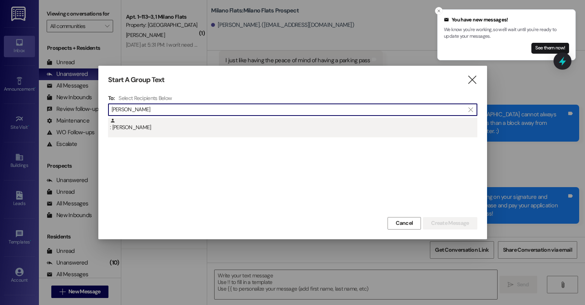
type input "[PERSON_NAME]"
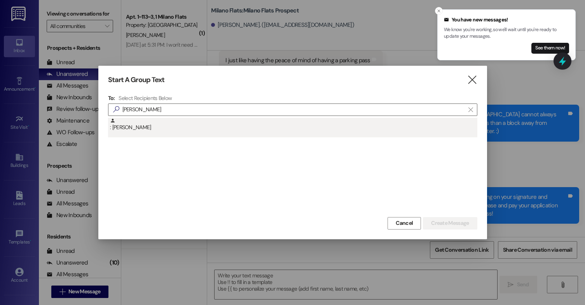
click at [133, 127] on div ": [PERSON_NAME]" at bounding box center [293, 125] width 367 height 14
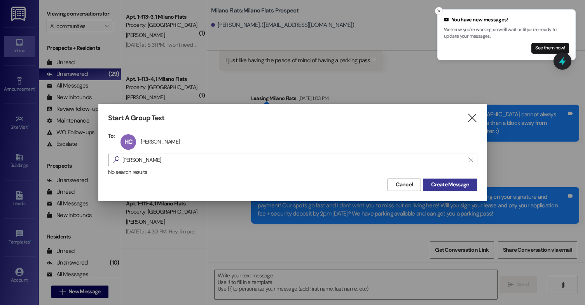
click at [442, 182] on span "Create Message" at bounding box center [450, 184] width 38 height 8
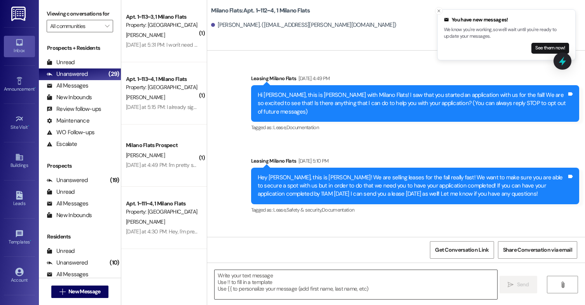
scroll to position [12287, 0]
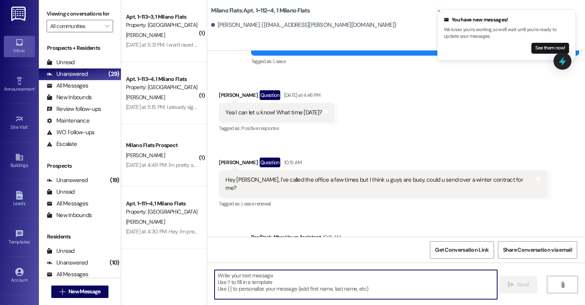
click at [288, 272] on textarea at bounding box center [356, 284] width 283 height 29
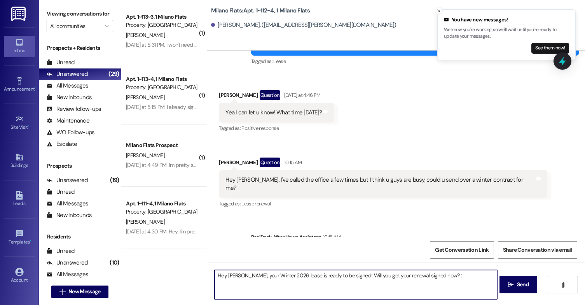
type textarea "Hey [PERSON_NAME], your Winter 2026 lease is ready to be signed! Will you get y…"
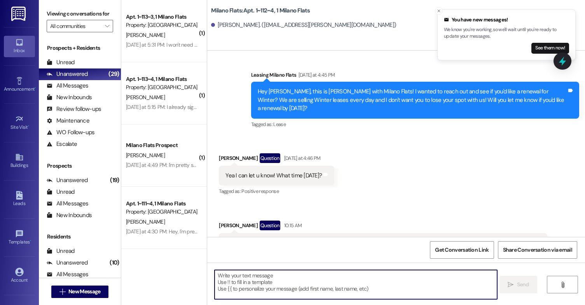
scroll to position [12341, 0]
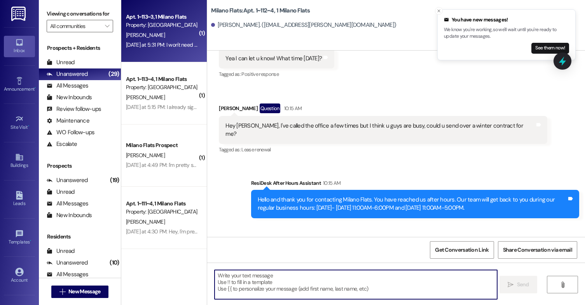
click at [164, 54] on div "Apt. 1~113~3, 1 Milano Flats Property: [GEOGRAPHIC_DATA] Flats [PERSON_NAME] [D…" at bounding box center [164, 31] width 86 height 62
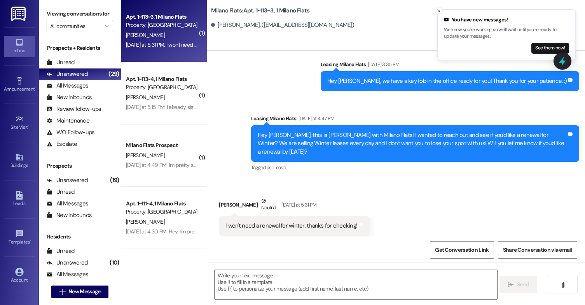
scroll to position [16055, 0]
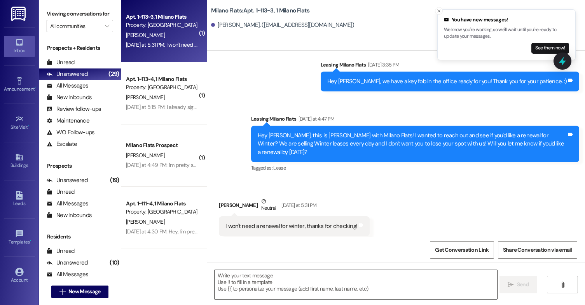
click at [290, 295] on textarea at bounding box center [356, 284] width 283 height 29
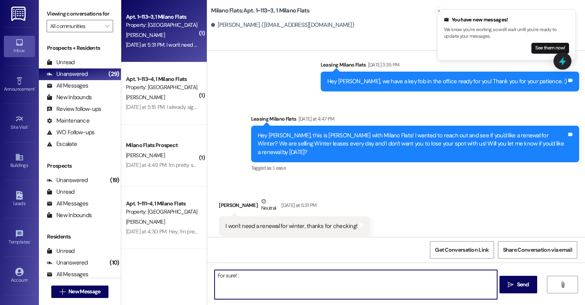
type textarea "For sure! :)"
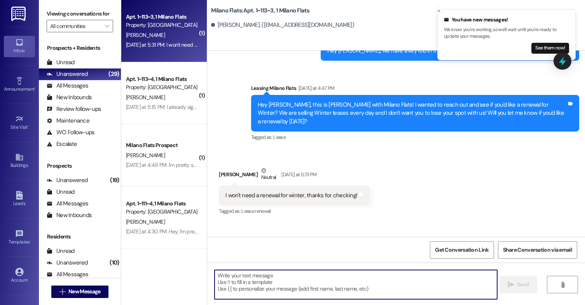
scroll to position [16110, 0]
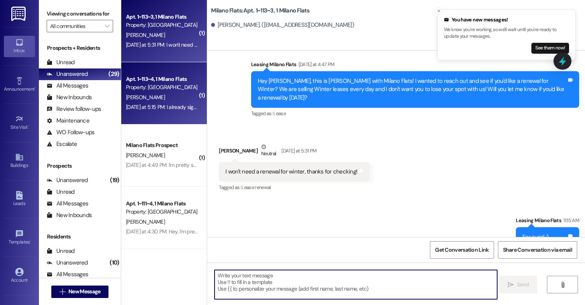
click at [173, 101] on div "[PERSON_NAME]" at bounding box center [161, 98] width 73 height 10
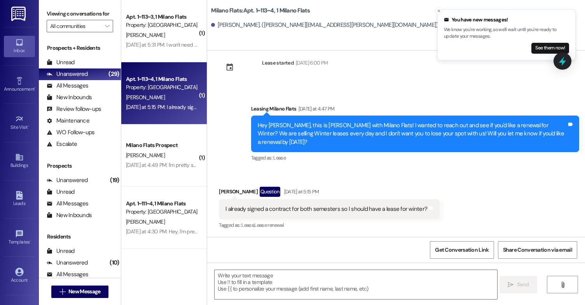
scroll to position [627, 0]
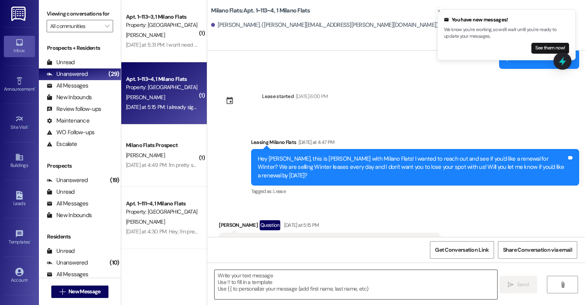
click at [296, 283] on textarea at bounding box center [356, 284] width 283 height 29
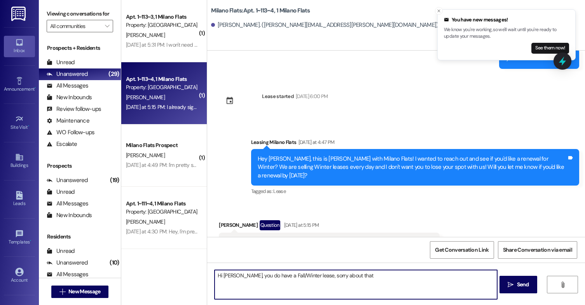
type textarea "Hi [PERSON_NAME], you do have a Fall/Winter lease, sorry about that!"
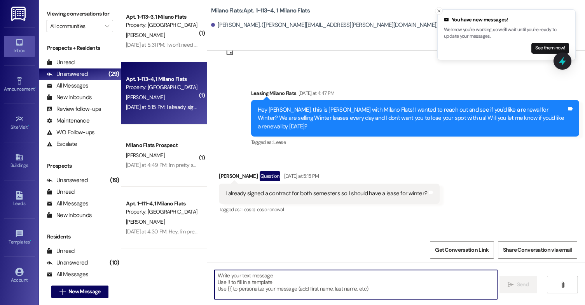
scroll to position [681, 0]
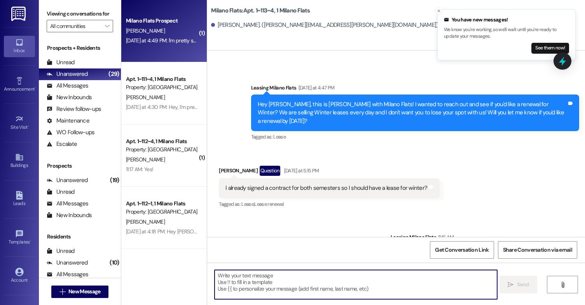
click at [176, 58] on div "Milano Flats Prospect [PERSON_NAME] [DATE] at 4:49 PM: I'm pretty sure I have a…" at bounding box center [164, 31] width 86 height 62
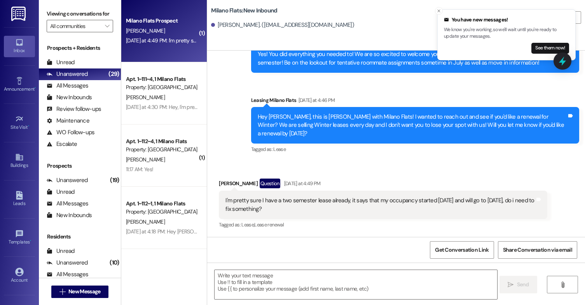
scroll to position [338, 0]
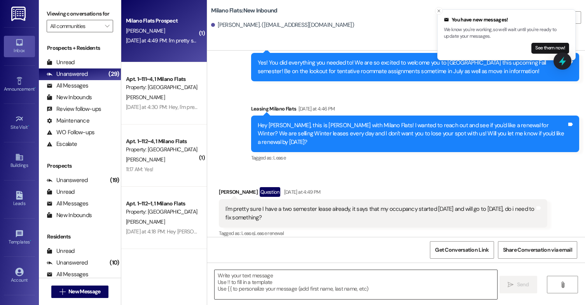
click at [301, 271] on textarea at bounding box center [356, 284] width 283 height 29
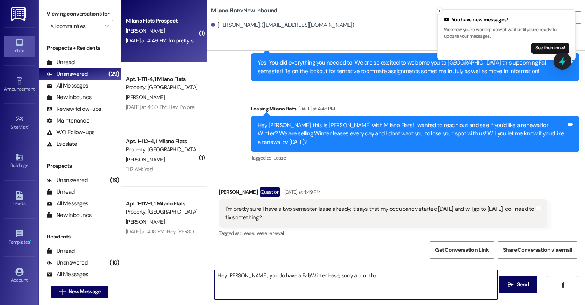
type textarea "Hey [PERSON_NAME], you do have a Fall/Winter lease, sorry about that!"
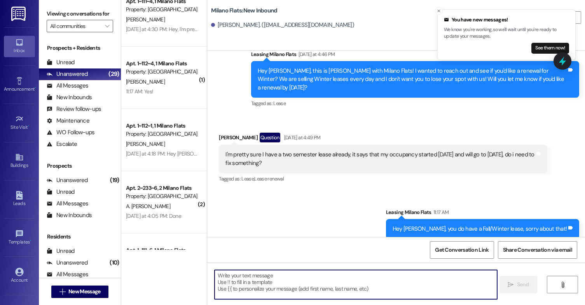
scroll to position [0, 0]
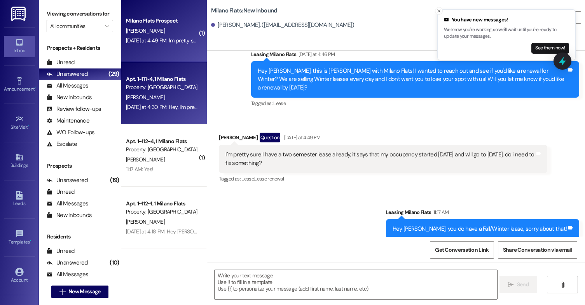
click at [164, 93] on div "[PERSON_NAME]" at bounding box center [161, 98] width 73 height 10
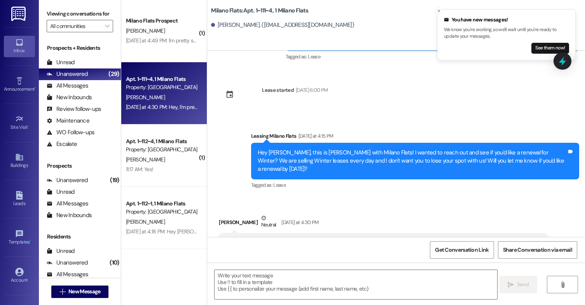
scroll to position [1035, 0]
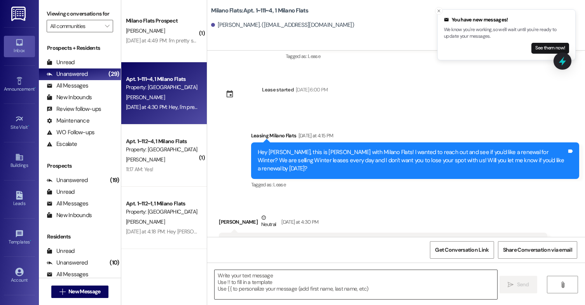
click at [290, 286] on textarea at bounding box center [356, 284] width 283 height 29
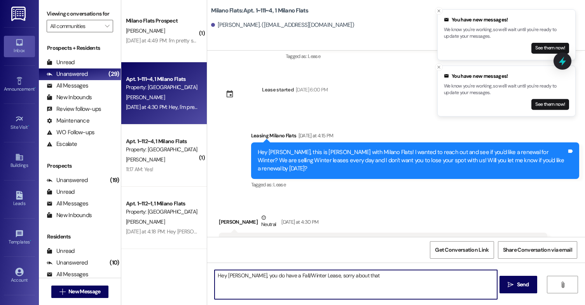
type textarea "Hey [PERSON_NAME], you do have a Fall/Winter Lease, sorry about that!"
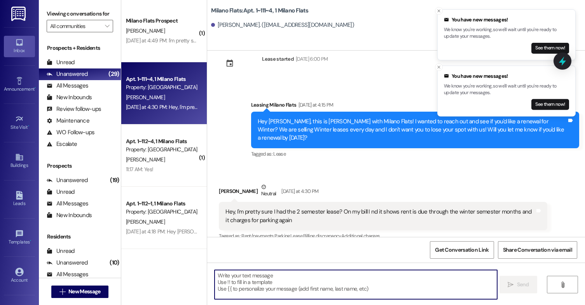
scroll to position [1090, 0]
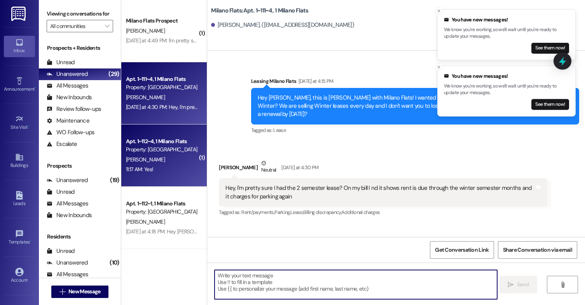
click at [167, 166] on div "11:17 AM: Yes! 11:17 AM: Yes!" at bounding box center [161, 169] width 73 height 10
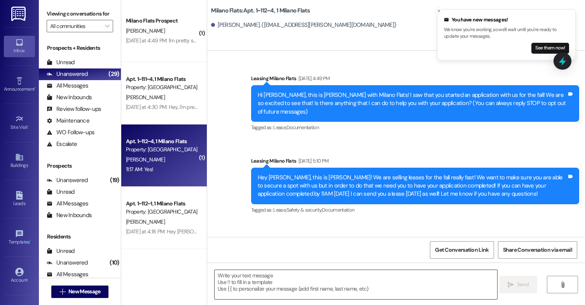
scroll to position [12527, 0]
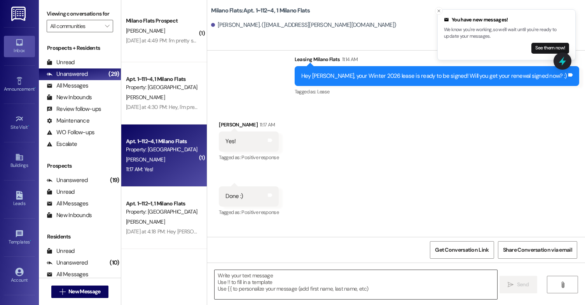
click at [280, 276] on textarea at bounding box center [356, 284] width 283 height 29
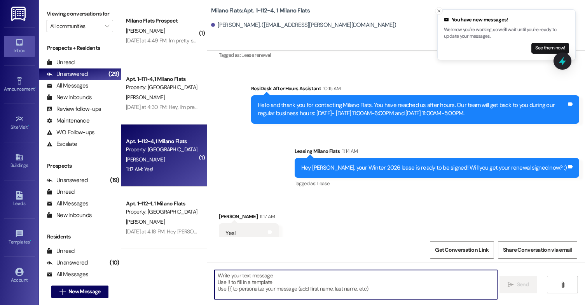
scroll to position [12528, 0]
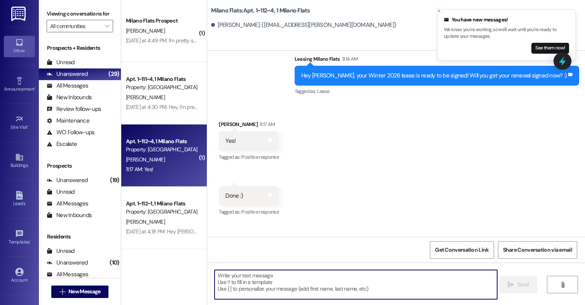
click at [257, 292] on textarea at bounding box center [356, 284] width 283 height 29
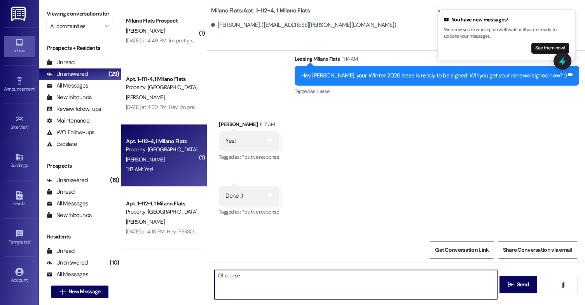
type textarea "Of course!"
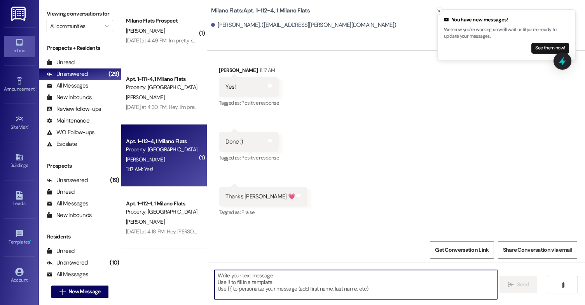
scroll to position [39, 0]
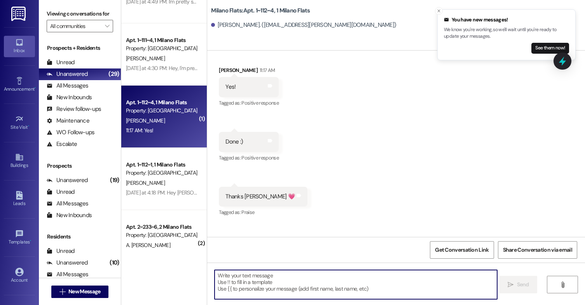
click at [166, 173] on div "Property: [GEOGRAPHIC_DATA] Flats" at bounding box center [162, 173] width 72 height 8
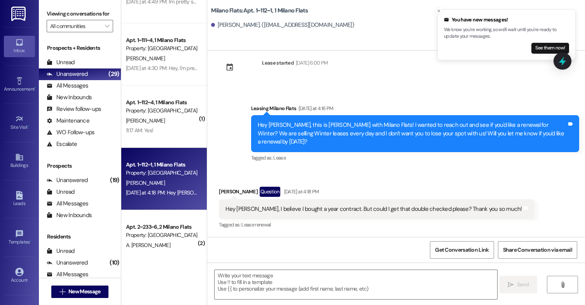
scroll to position [218, 0]
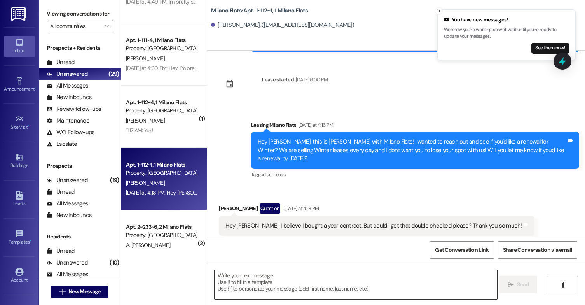
click at [266, 284] on textarea at bounding box center [356, 284] width 283 height 29
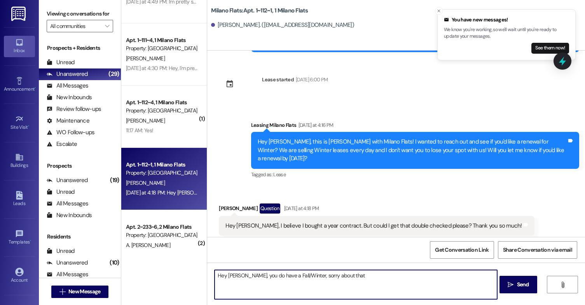
type textarea "Hey [PERSON_NAME], you do have a Fall/Winter, sorry about that!"
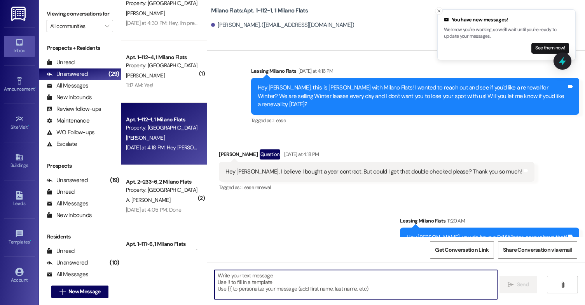
scroll to position [117, 0]
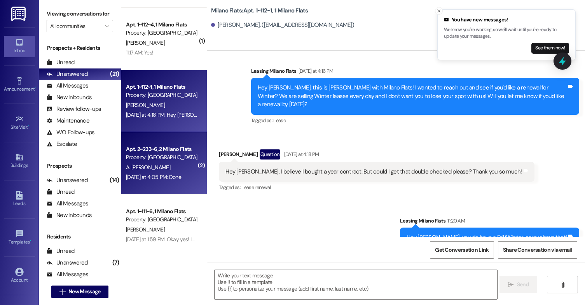
click at [166, 150] on div "Apt. 2~233~6, 2 Milano Flats" at bounding box center [162, 149] width 72 height 8
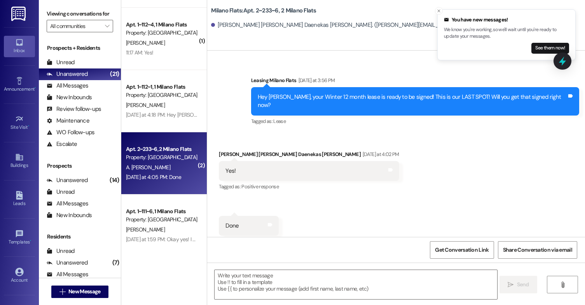
scroll to position [13754, 0]
click at [265, 278] on textarea at bounding box center [356, 284] width 283 height 29
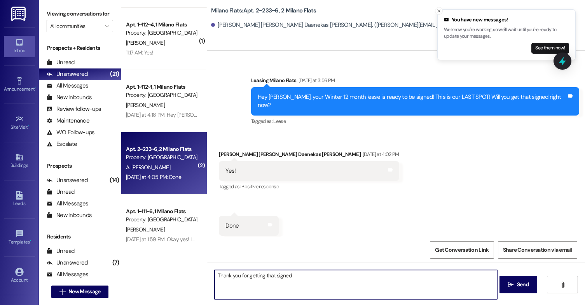
type textarea "Thank you for getting that signed!"
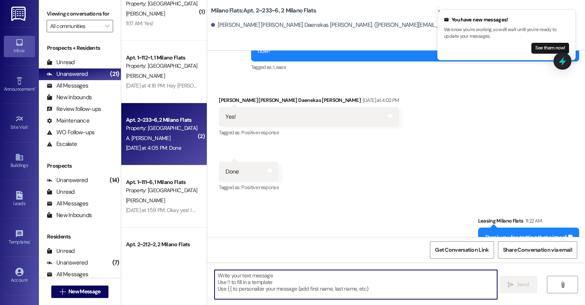
scroll to position [194, 0]
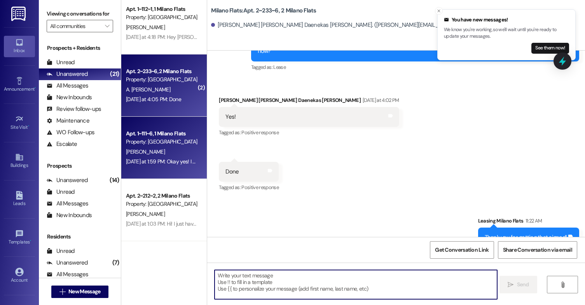
click at [172, 147] on div "[PERSON_NAME]" at bounding box center [161, 152] width 73 height 10
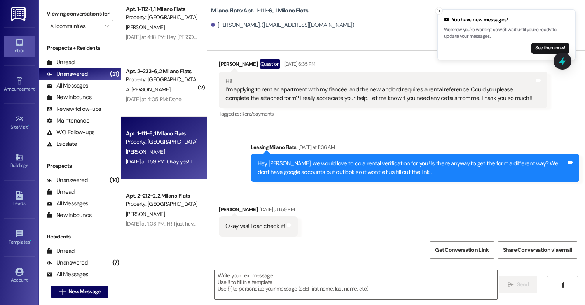
scroll to position [17531, 0]
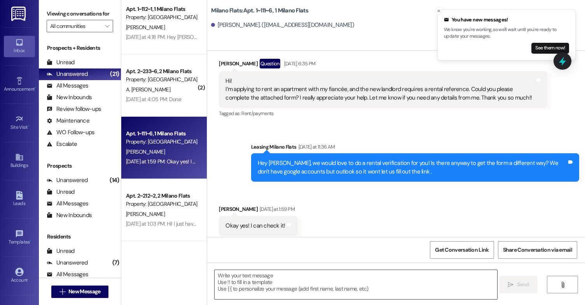
click at [264, 278] on textarea at bounding box center [356, 284] width 283 height 29
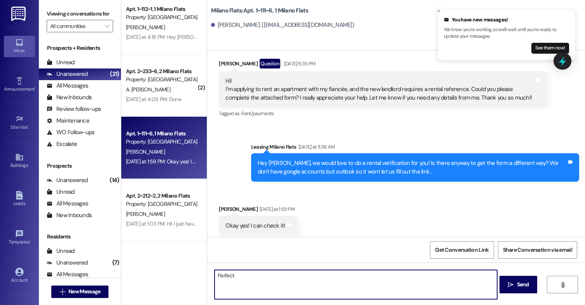
type textarea "Perfect!"
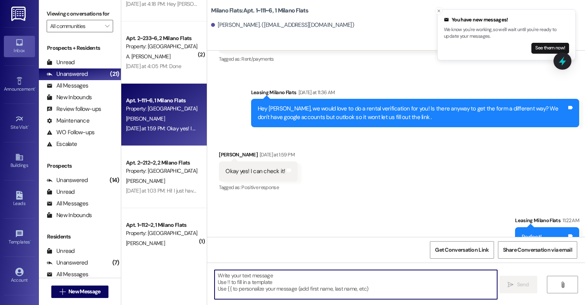
scroll to position [272, 0]
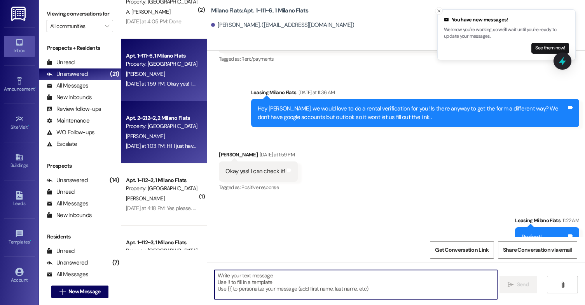
click at [179, 150] on div "[DATE] at 1:03 PM: Hi! I just have a quick question. When were the security dep…" at bounding box center [161, 146] width 73 height 10
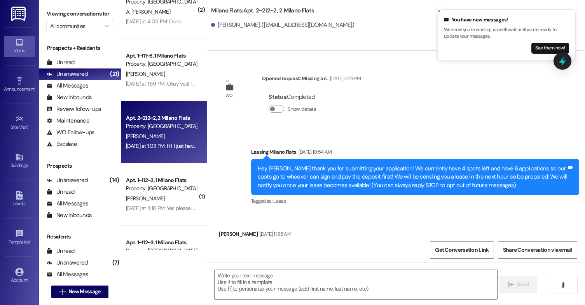
scroll to position [21958, 0]
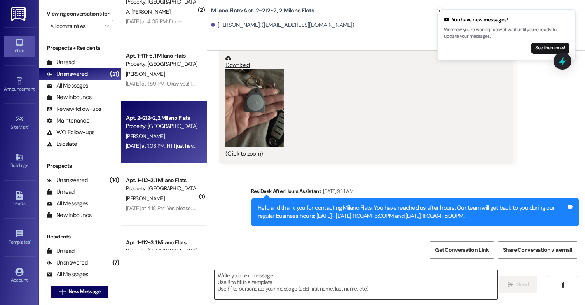
click at [332, 290] on textarea at bounding box center [356, 284] width 283 height 29
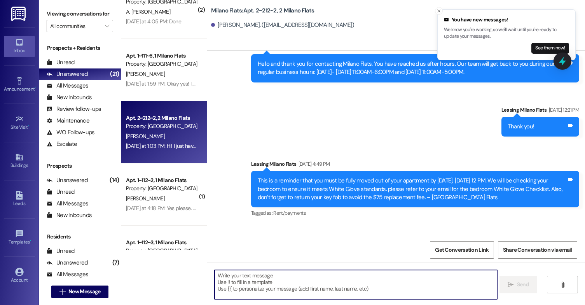
scroll to position [22295, 0]
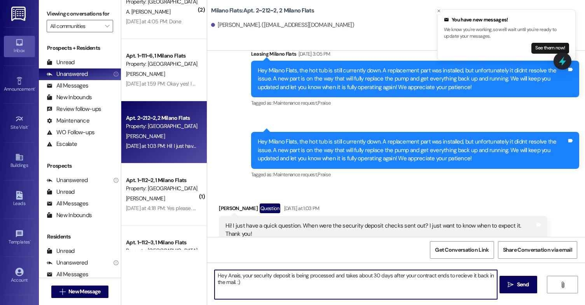
click at [361, 290] on textarea "Hey Anais, your security deposit is being processed and takes about 30 days aft…" at bounding box center [356, 284] width 283 height 29
type textarea "Hey Anais, your security deposit is being processed and takes about 30 days aft…"
click at [519, 282] on span "Send" at bounding box center [523, 284] width 12 height 8
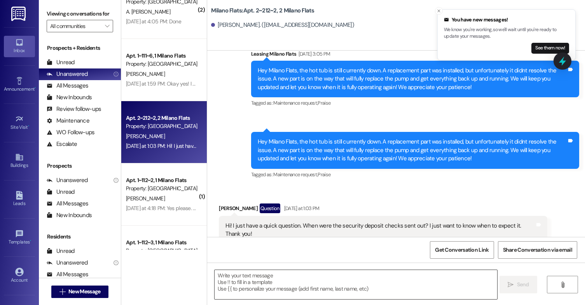
click at [258, 291] on textarea at bounding box center [356, 284] width 283 height 29
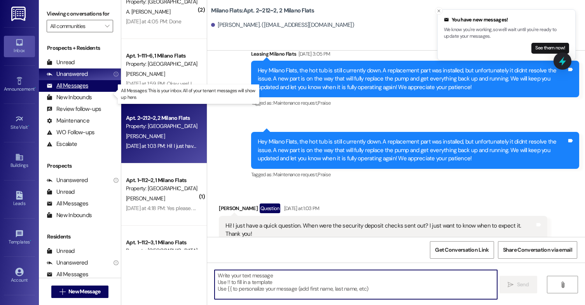
click at [81, 90] on div "All Messages" at bounding box center [68, 86] width 42 height 8
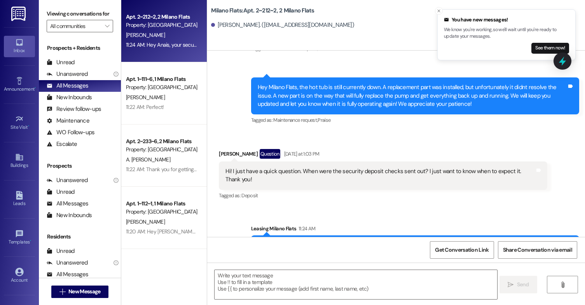
scroll to position [22357, 0]
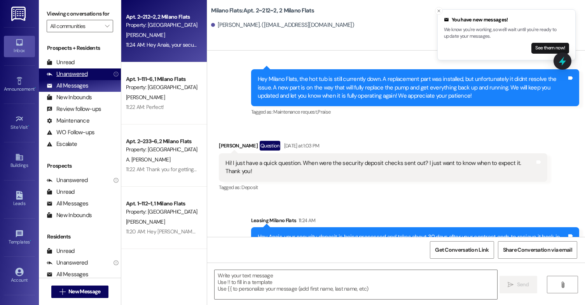
click at [81, 78] on div "Unanswered" at bounding box center [67, 74] width 41 height 8
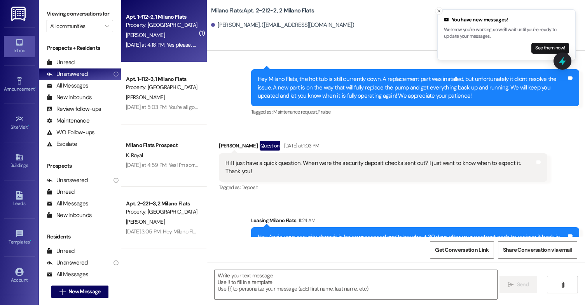
click at [159, 40] on div "[DATE] at 4:18 PM: Yes please. Thank you [DATE] at 4:18 PM: Yes please. Thank y…" at bounding box center [161, 45] width 73 height 10
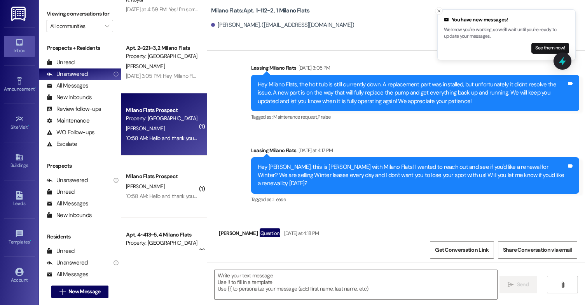
scroll to position [0, 0]
